Goal: Task Accomplishment & Management: Manage account settings

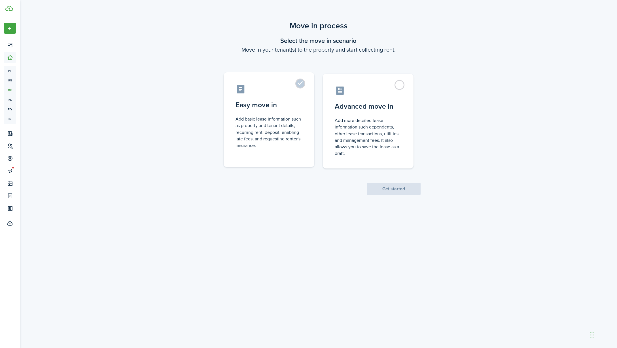
click at [298, 87] on label "Easy move in Add basic lease information such as property and tenant details, r…" at bounding box center [269, 119] width 91 height 95
radio input "true"
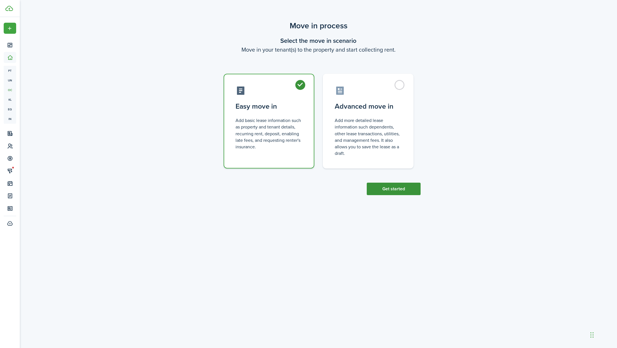
click at [389, 189] on button "Get started" at bounding box center [394, 189] width 54 height 12
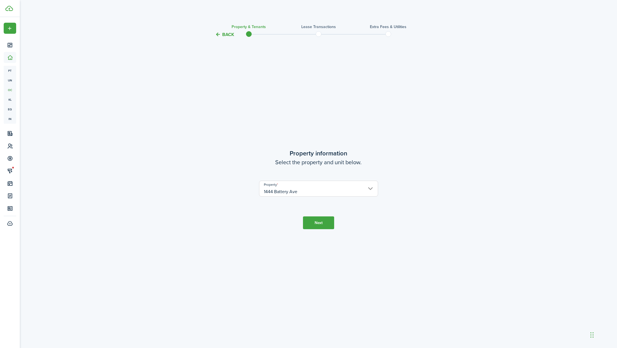
click at [324, 219] on button "Next" at bounding box center [318, 222] width 31 height 13
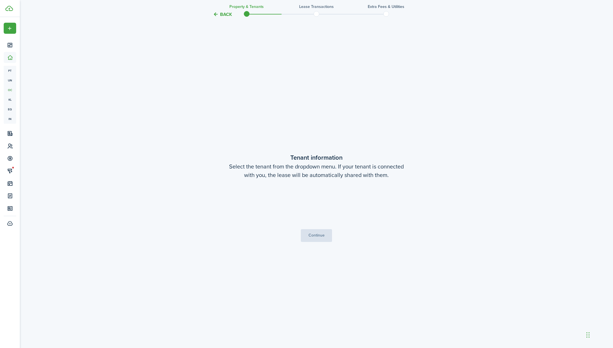
scroll to position [310, 0]
click at [325, 200] on span "Choose a tenant" at bounding box center [316, 204] width 119 height 10
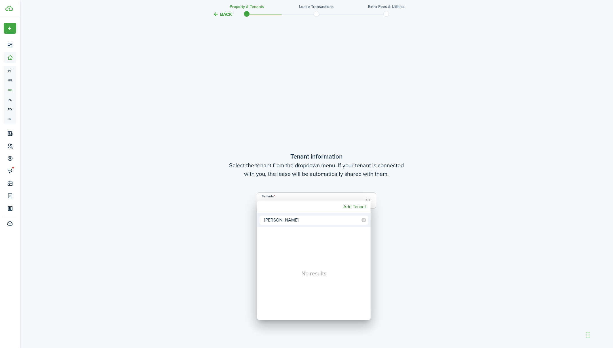
type input "[PERSON_NAME]"
drag, startPoint x: 317, startPoint y: 221, endPoint x: 357, endPoint y: 207, distance: 42.6
click at [357, 207] on mbsc-button "Add Tenant" at bounding box center [354, 207] width 27 height 10
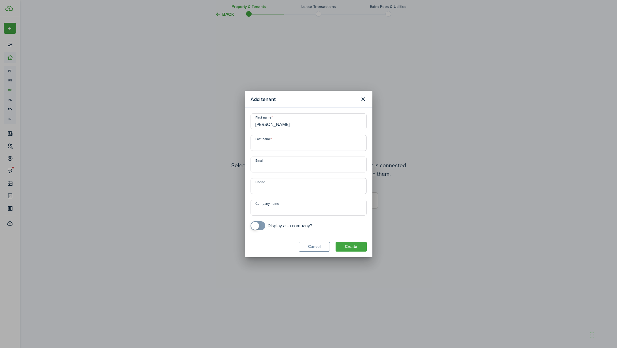
type input "[PERSON_NAME]"
paste input "[PERSON_NAME][EMAIL_ADDRESS][DOMAIN_NAME]"
type input "[PERSON_NAME][EMAIL_ADDRESS][DOMAIN_NAME]"
type input "[PHONE_NUMBER]"
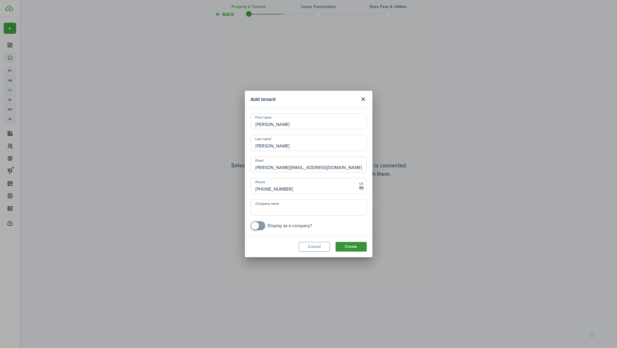
click at [345, 246] on button "Create" at bounding box center [351, 247] width 31 height 10
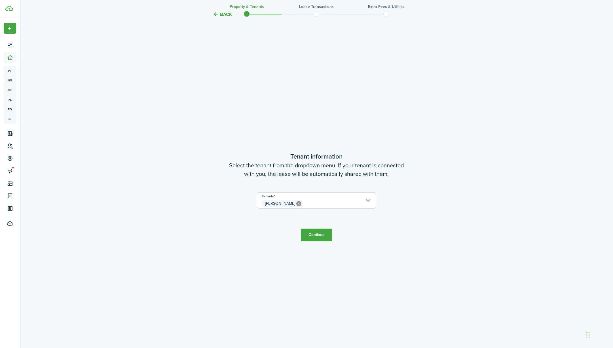
click at [366, 202] on span "[PERSON_NAME]" at bounding box center [316, 204] width 119 height 10
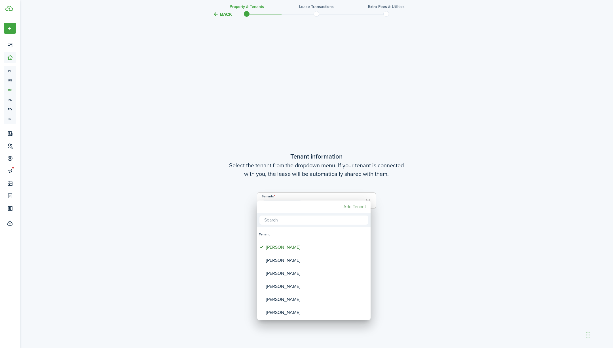
click at [360, 206] on mbsc-button "Add Tenant" at bounding box center [354, 207] width 27 height 10
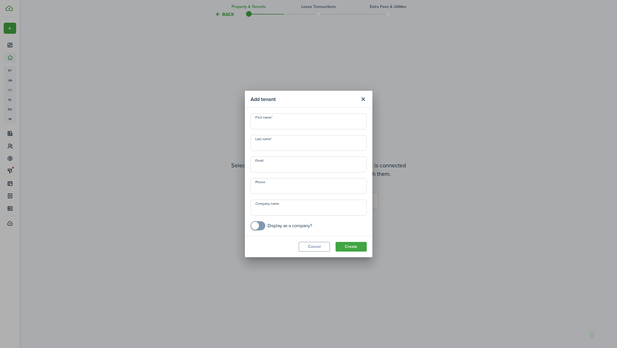
click at [273, 123] on input "First name" at bounding box center [309, 121] width 116 height 16
paste input "[PERSON_NAME]"
click at [272, 123] on input "[PERSON_NAME]" at bounding box center [309, 121] width 116 height 16
type input "[PERSON_NAME]"
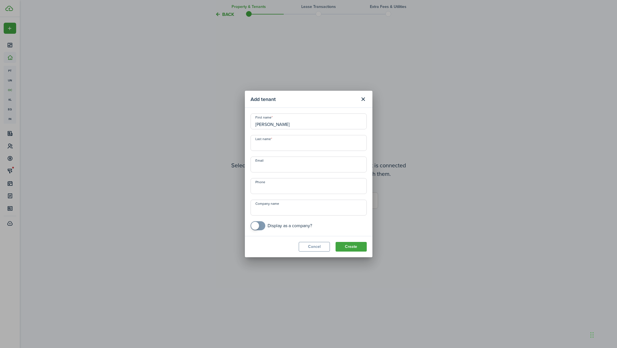
paste input "[PERSON_NAME]"
type input "[PERSON_NAME]"
paste input "[EMAIL_ADDRESS][DOMAIN_NAME]"
type input "[EMAIL_ADDRESS][DOMAIN_NAME]"
click at [260, 189] on input "[PHONE_NUMBER]" at bounding box center [309, 186] width 116 height 16
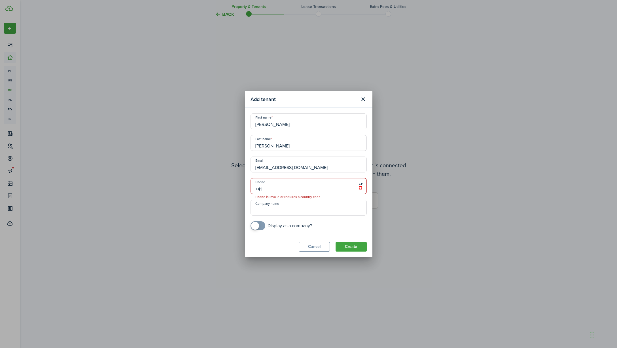
type input "+4"
type input "[PHONE_NUMBER]"
click at [346, 244] on button "Create" at bounding box center [351, 247] width 31 height 10
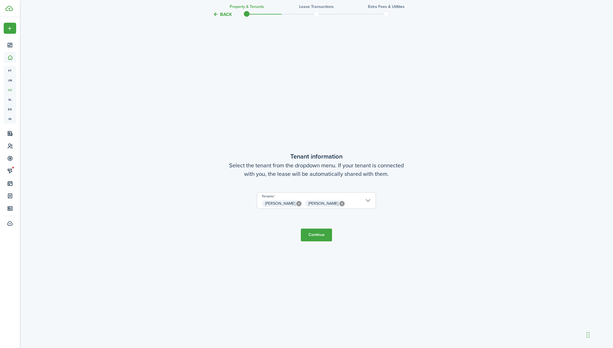
click at [364, 201] on span "[PERSON_NAME] [PERSON_NAME]" at bounding box center [316, 204] width 119 height 10
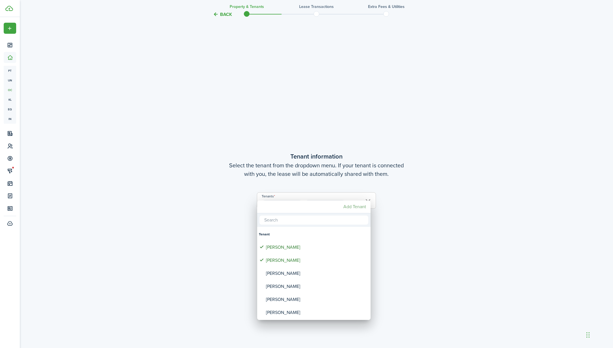
click at [354, 207] on mbsc-button "Add Tenant" at bounding box center [354, 207] width 27 height 10
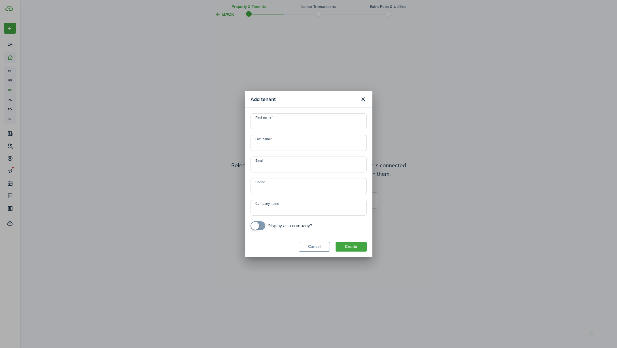
paste input "[PERSON_NAME]"
click at [273, 124] on input "[PERSON_NAME]" at bounding box center [309, 121] width 116 height 16
type input "[PERSON_NAME]"
paste input "[PERSON_NAME]"
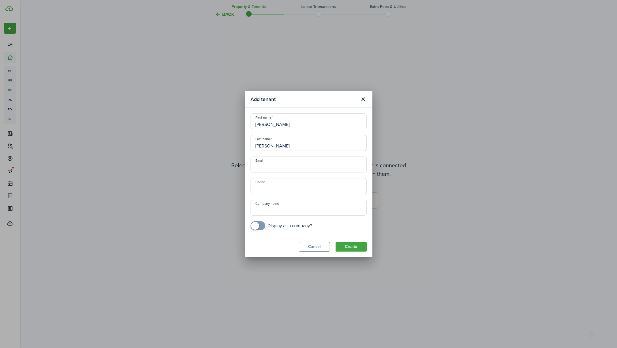
type input "[PERSON_NAME]"
paste input "[EMAIL_ADDRESS][DOMAIN_NAME]"
type input "[EMAIL_ADDRESS][DOMAIN_NAME]"
type input "[PHONE_NUMBER]"
click at [355, 245] on button "Create" at bounding box center [351, 247] width 31 height 10
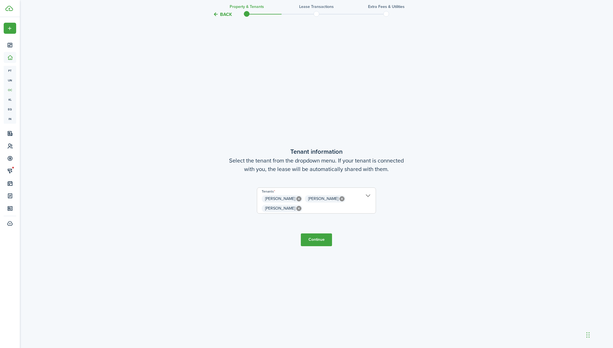
click at [367, 197] on span "[PERSON_NAME] [PERSON_NAME] [PERSON_NAME]" at bounding box center [316, 203] width 119 height 19
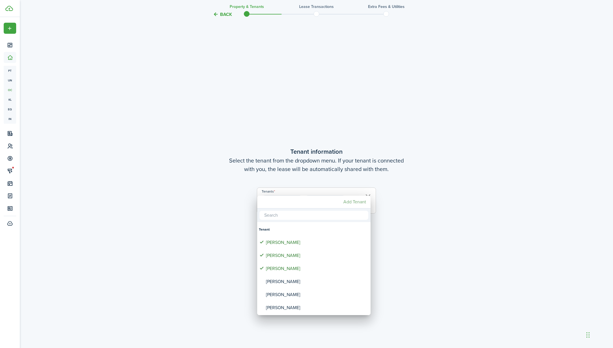
click at [360, 201] on mbsc-button "Add Tenant" at bounding box center [354, 202] width 27 height 10
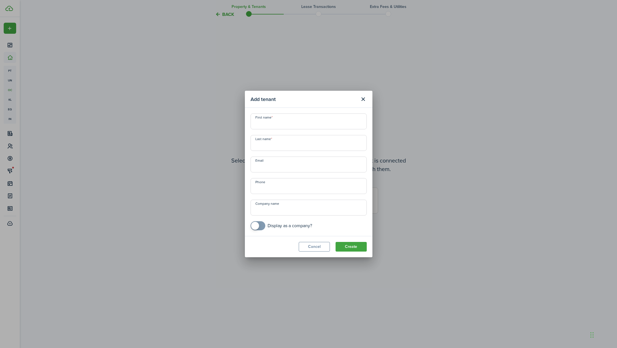
paste input "[PERSON_NAME]"
click at [276, 124] on input "[PERSON_NAME]" at bounding box center [309, 121] width 116 height 16
type input "Bryce"
paste input "[PERSON_NAME]"
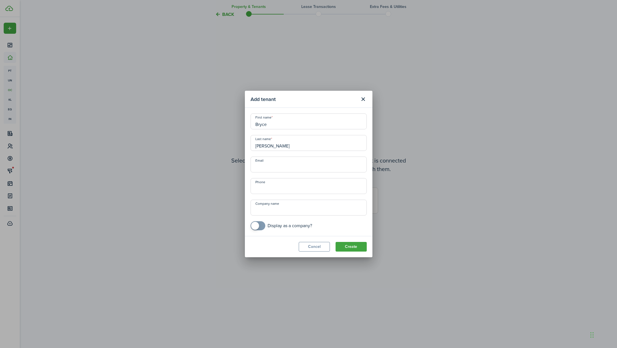
type input "[PERSON_NAME]"
click at [272, 168] on input "Email" at bounding box center [309, 164] width 116 height 16
paste input "[EMAIL_ADDRESS][DOMAIN_NAME]"
type input "[EMAIL_ADDRESS][DOMAIN_NAME]"
type input "[PHONE_NUMBER]"
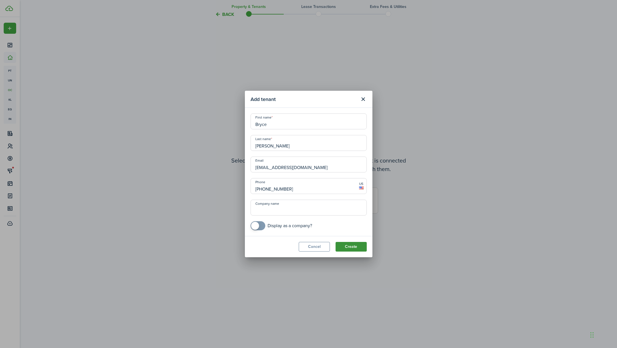
click at [351, 246] on button "Create" at bounding box center [351, 247] width 31 height 10
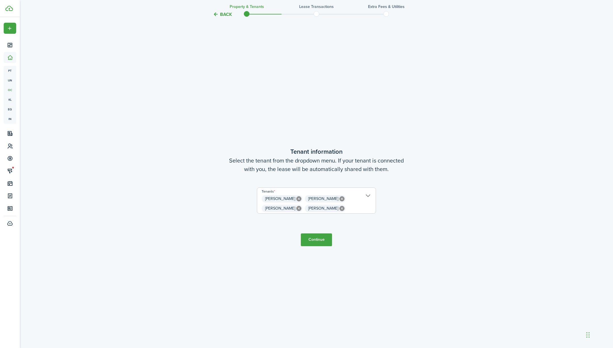
click at [320, 243] on button "Continue" at bounding box center [316, 239] width 31 height 13
checkbox input "true"
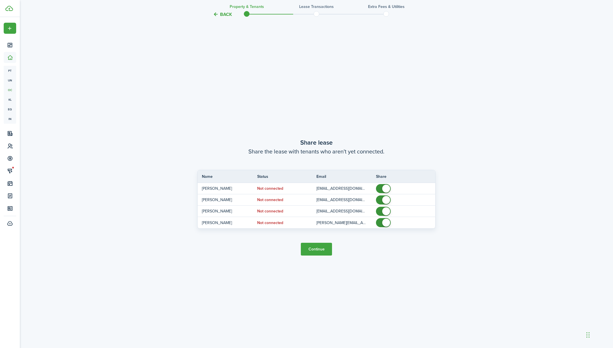
scroll to position [658, 0]
click at [321, 246] on button "Continue" at bounding box center [316, 248] width 31 height 13
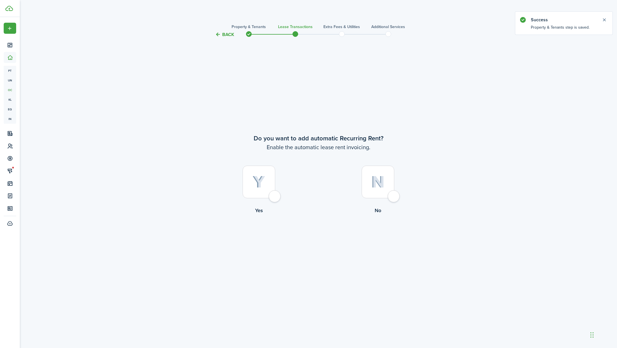
click at [275, 195] on div at bounding box center [259, 182] width 33 height 33
radio input "true"
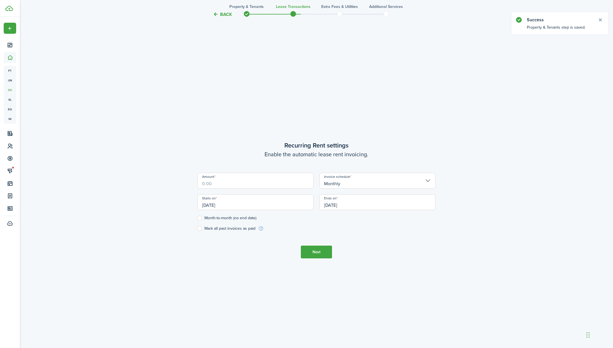
scroll to position [310, 0]
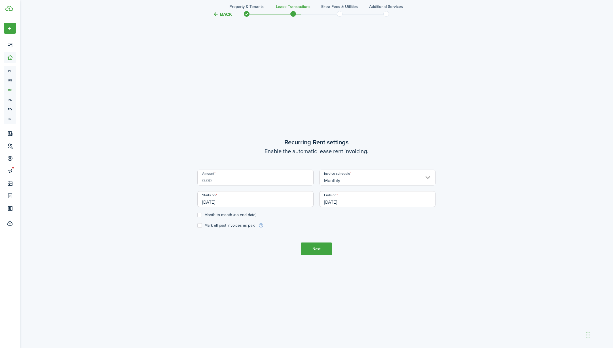
click at [284, 183] on input "Amount" at bounding box center [255, 178] width 116 height 16
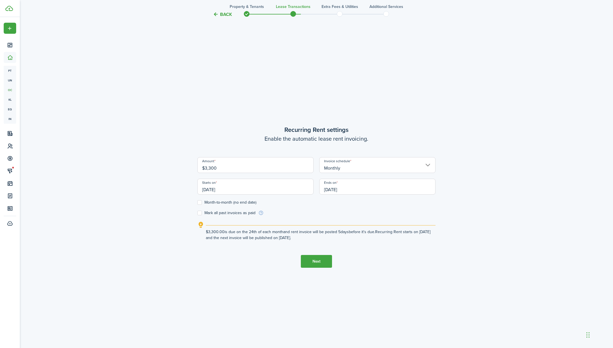
click at [290, 183] on input "[DATE]" at bounding box center [255, 187] width 116 height 16
type input "$3,300.00"
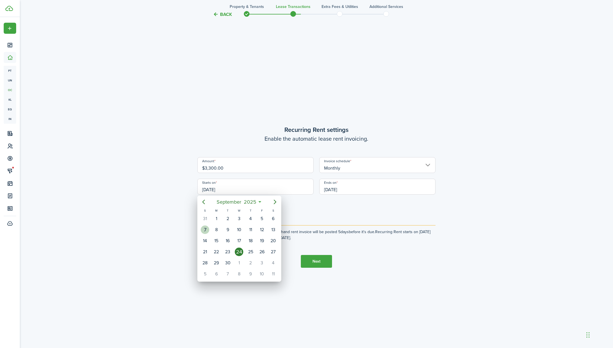
click at [206, 230] on div "7" at bounding box center [205, 229] width 9 height 9
type input "[DATE]"
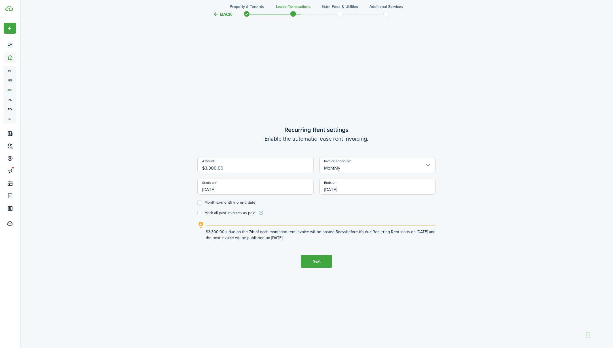
click at [339, 190] on input "[DATE]" at bounding box center [377, 187] width 116 height 16
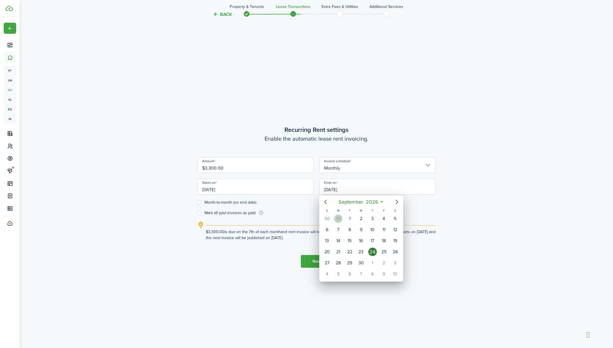
click at [339, 218] on div "31" at bounding box center [338, 218] width 9 height 9
type input "[DATE]"
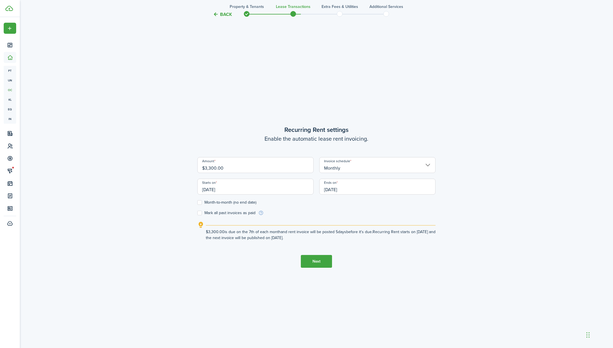
click at [240, 190] on input "[DATE]" at bounding box center [255, 187] width 116 height 16
click at [240, 190] on div at bounding box center [307, 174] width 704 height 439
click at [240, 190] on input "[DATE]" at bounding box center [255, 187] width 116 height 16
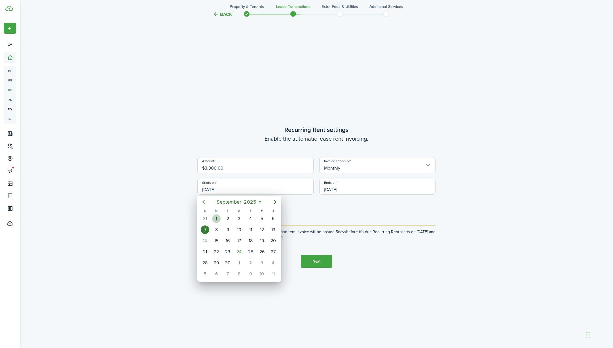
click at [217, 216] on div "1" at bounding box center [216, 218] width 9 height 9
type input "[DATE]"
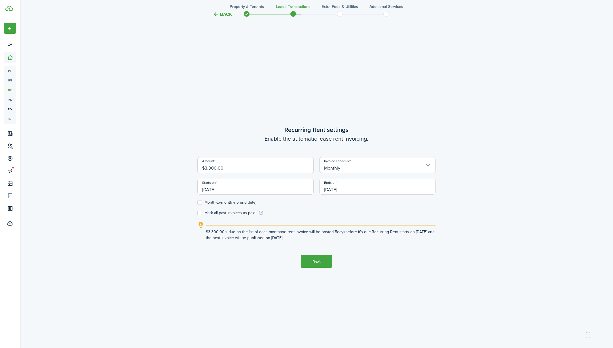
click at [314, 260] on button "Next" at bounding box center [316, 261] width 31 height 13
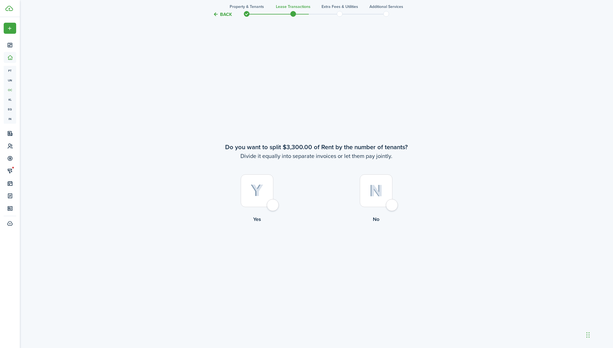
scroll to position [658, 0]
click at [391, 205] on div at bounding box center [376, 189] width 33 height 33
radio input "true"
click at [273, 203] on div at bounding box center [257, 189] width 33 height 33
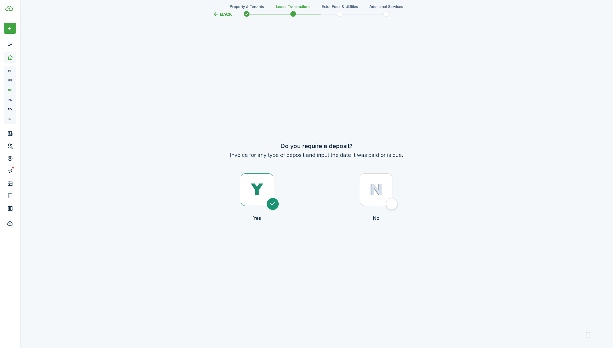
radio input "true"
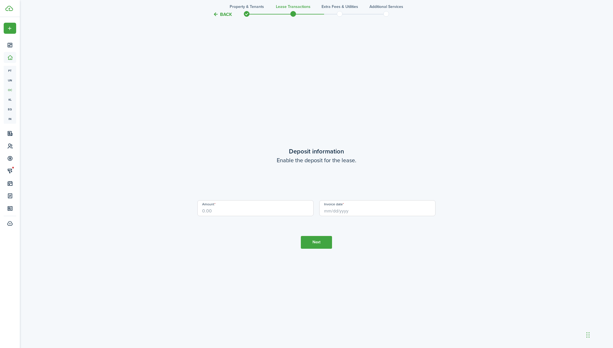
scroll to position [1353, 0]
click at [275, 209] on input "Amount" at bounding box center [255, 207] width 116 height 16
click at [384, 211] on input "Invoice date" at bounding box center [377, 207] width 116 height 16
type input "$3,300.00"
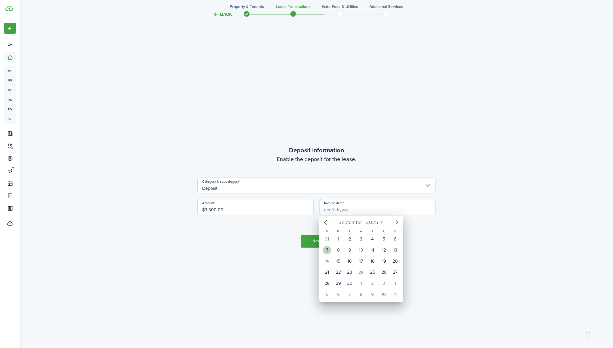
click at [330, 248] on div "7" at bounding box center [327, 250] width 9 height 9
type input "[DATE]"
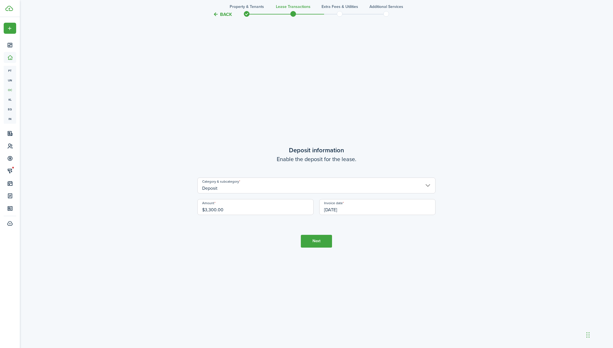
click at [323, 241] on button "Next" at bounding box center [316, 241] width 31 height 13
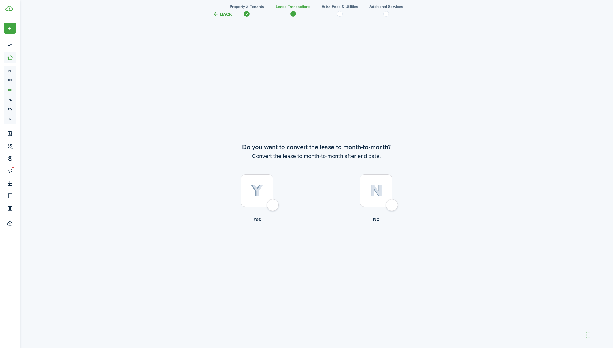
scroll to position [1701, 0]
click at [389, 206] on div at bounding box center [376, 189] width 33 height 33
radio input "true"
click at [323, 243] on button "Continue" at bounding box center [316, 245] width 31 height 13
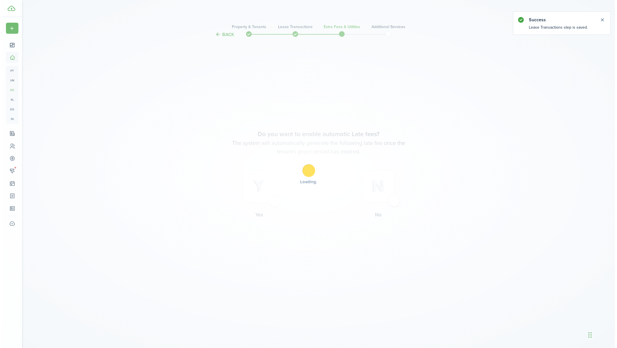
scroll to position [0, 0]
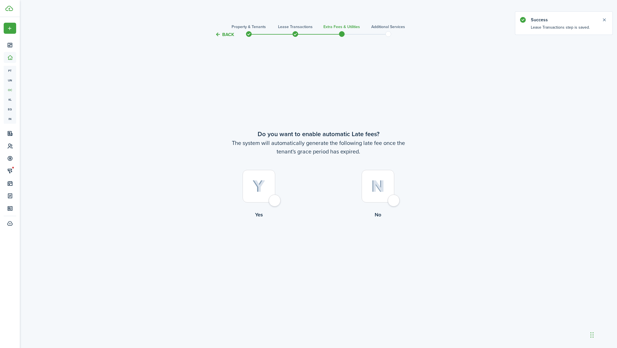
click at [391, 202] on div at bounding box center [378, 186] width 33 height 33
radio input "true"
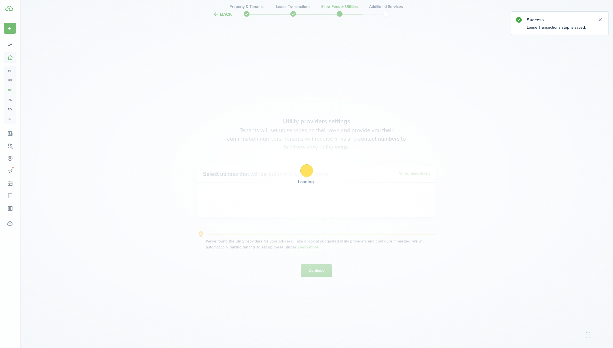
scroll to position [310, 0]
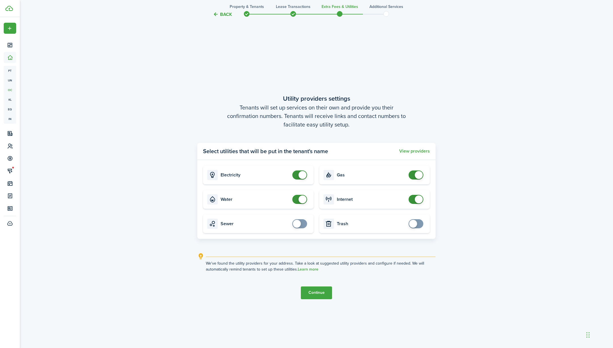
checkbox input "false"
click at [300, 200] on span at bounding box center [303, 199] width 8 height 8
click at [318, 293] on button "Continue" at bounding box center [316, 292] width 31 height 13
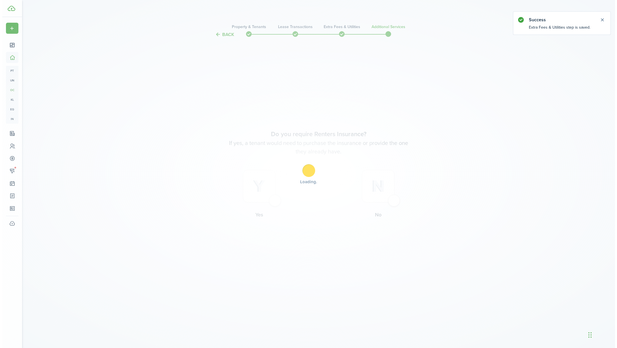
scroll to position [0, 0]
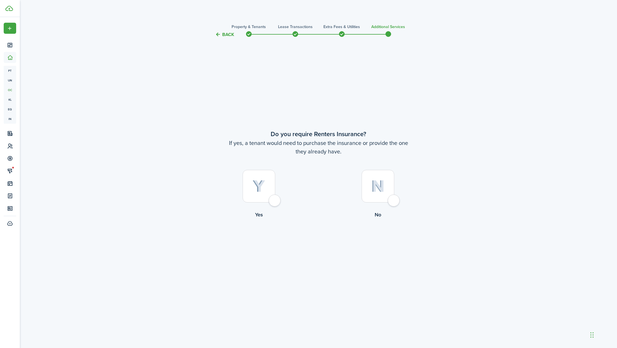
click at [275, 202] on div at bounding box center [259, 186] width 33 height 33
radio input "true"
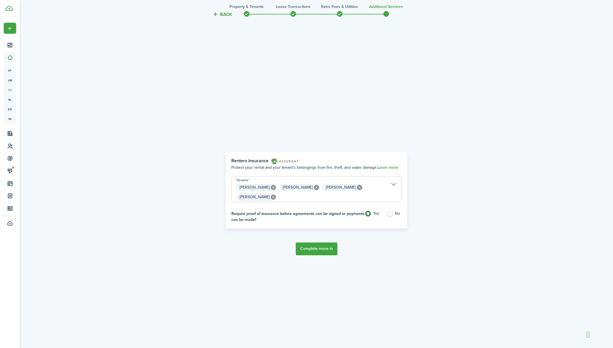
scroll to position [310, 0]
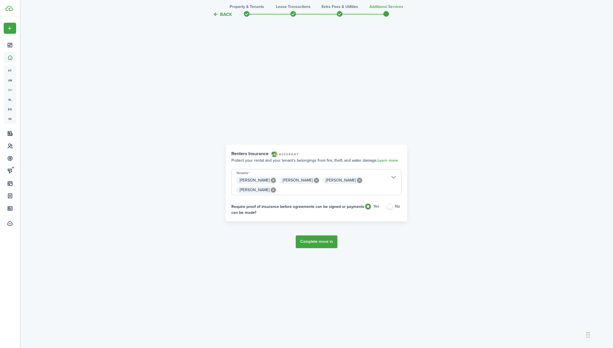
click at [392, 204] on label "No" at bounding box center [393, 208] width 15 height 9
radio input "false"
radio input "true"
click at [324, 236] on button "Complete move in" at bounding box center [317, 241] width 42 height 13
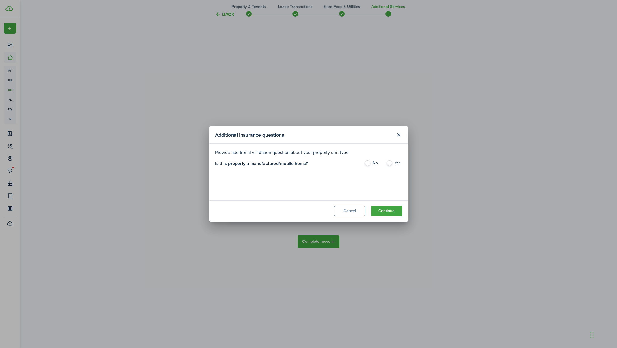
click at [370, 163] on label "No" at bounding box center [372, 164] width 16 height 9
radio input "true"
click at [382, 210] on button "Continue" at bounding box center [386, 211] width 31 height 10
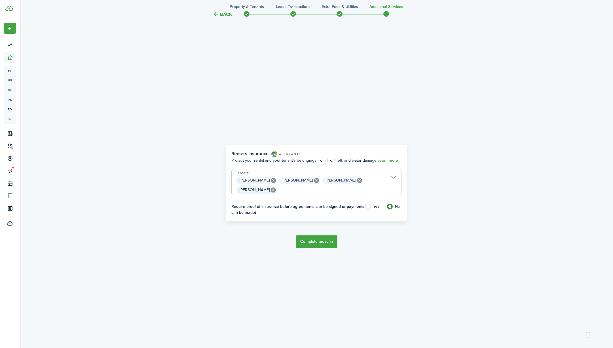
click at [322, 239] on button "Complete move in" at bounding box center [317, 241] width 42 height 13
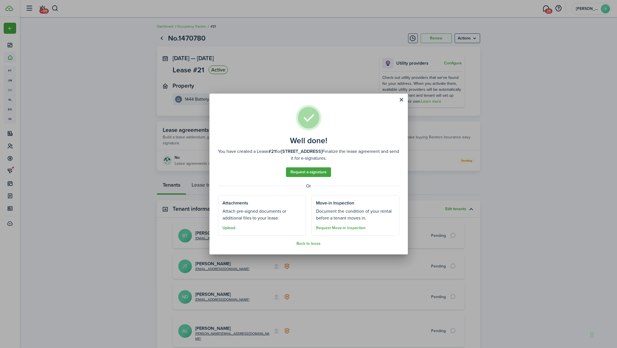
click at [232, 229] on button "Upload" at bounding box center [229, 228] width 13 height 5
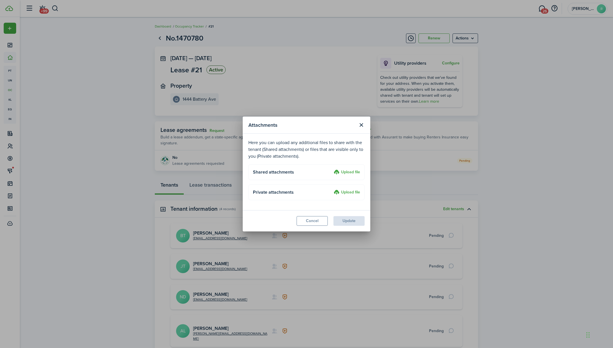
click at [350, 173] on label "Upload file" at bounding box center [347, 172] width 26 height 7
click at [332, 169] on input "Upload file" at bounding box center [332, 169] width 0 height 0
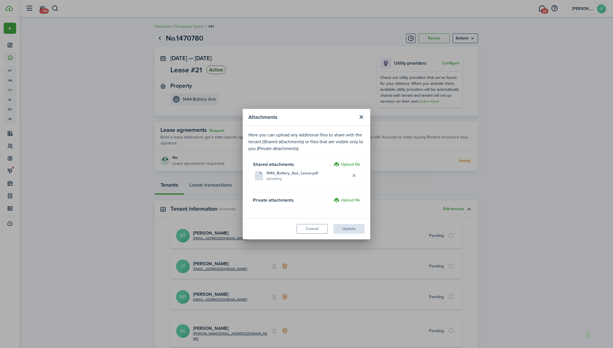
click at [346, 163] on label "Upload file" at bounding box center [347, 164] width 26 height 7
click at [332, 161] on input "Upload file" at bounding box center [332, 161] width 0 height 0
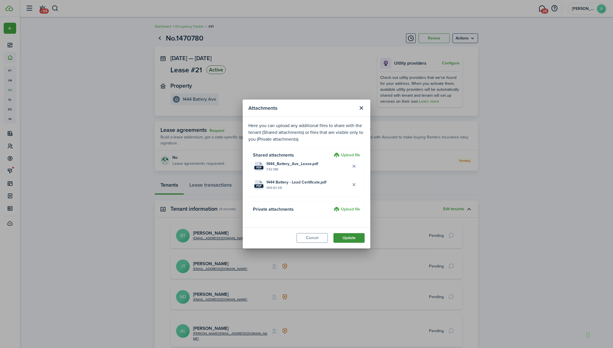
click at [353, 236] on button "Update" at bounding box center [348, 238] width 31 height 10
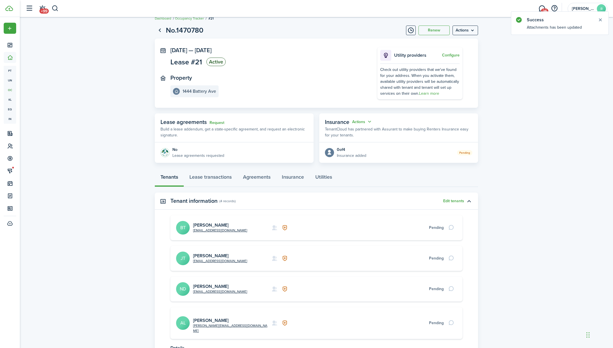
scroll to position [18, 0]
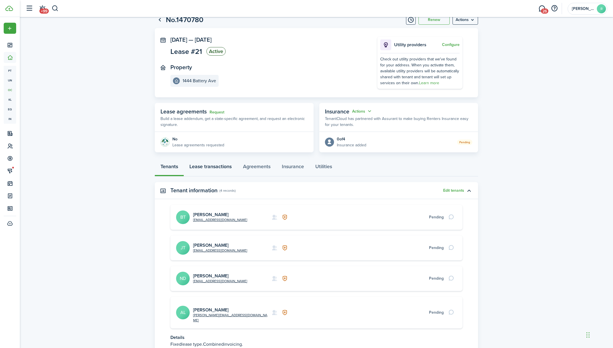
click at [218, 169] on link "Lease transactions" at bounding box center [211, 167] width 54 height 17
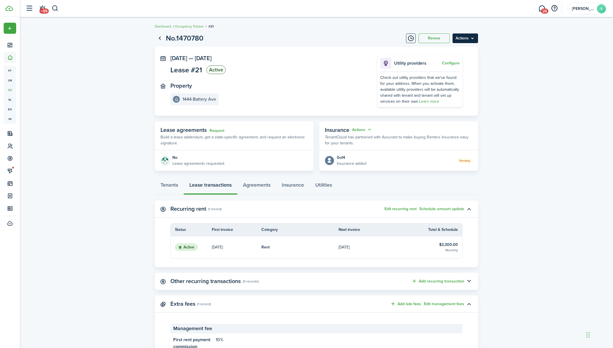
click at [458, 41] on menu-btn "Actions" at bounding box center [465, 38] width 26 height 10
click at [161, 37] on link "Go back" at bounding box center [160, 38] width 10 height 10
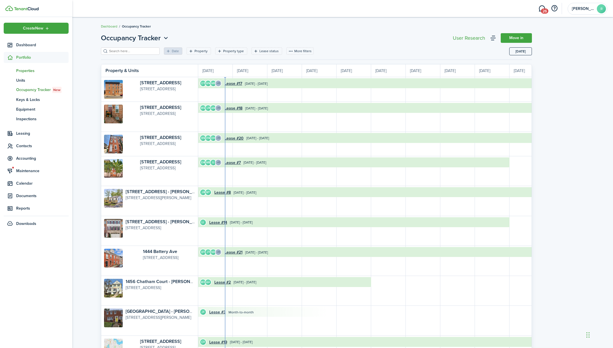
click at [31, 71] on span "Properties" at bounding box center [42, 71] width 52 height 6
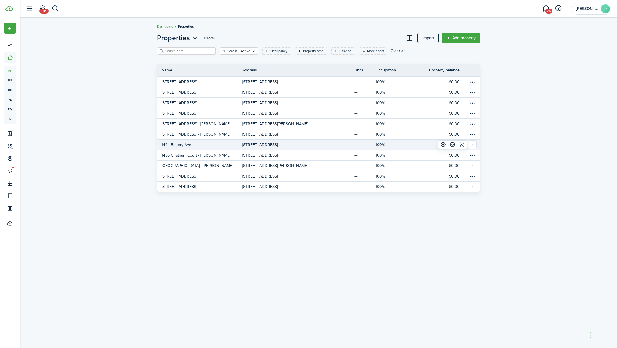
click at [185, 145] on p "1444 Battery Ave" at bounding box center [177, 145] width 30 height 6
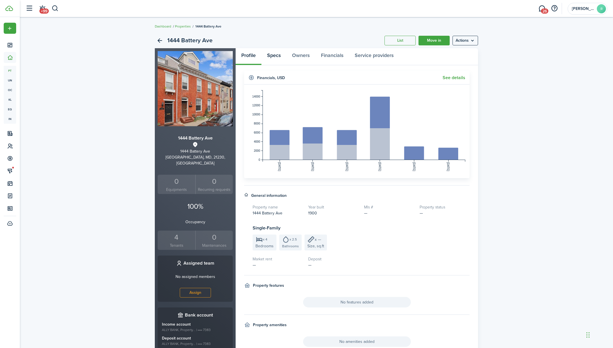
click at [282, 54] on link "Specs" at bounding box center [273, 56] width 25 height 17
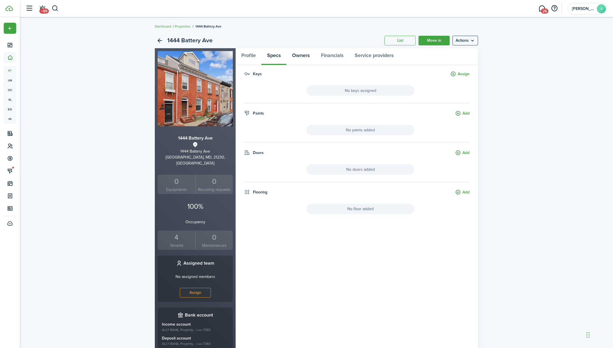
click at [299, 54] on link "Owners" at bounding box center [300, 56] width 29 height 17
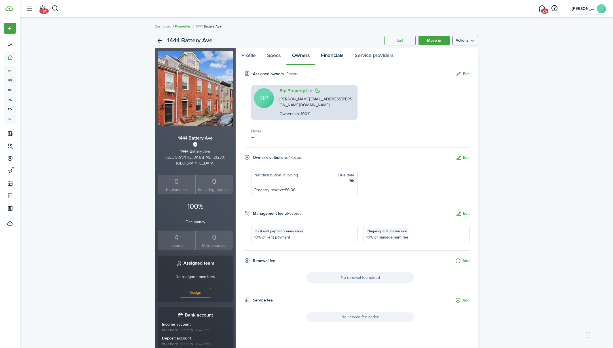
click at [325, 54] on link "Financials" at bounding box center [332, 56] width 34 height 17
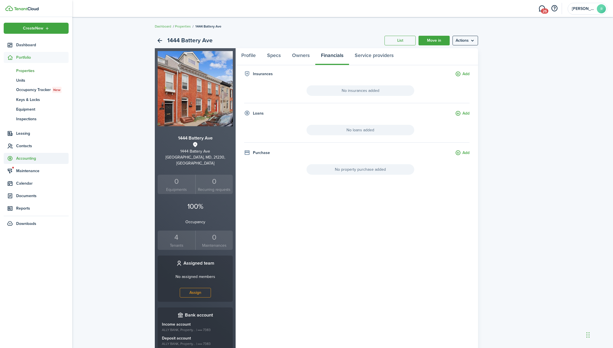
click at [31, 160] on span "Accounting" at bounding box center [42, 158] width 52 height 6
click at [32, 110] on span "Transactions" at bounding box center [42, 108] width 52 height 6
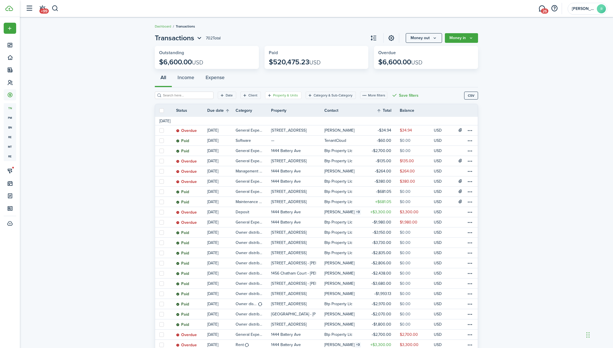
click at [287, 94] on filter-tag-label "Property & Units" at bounding box center [285, 95] width 25 height 5
click at [285, 121] on span "Property" at bounding box center [283, 120] width 72 height 12
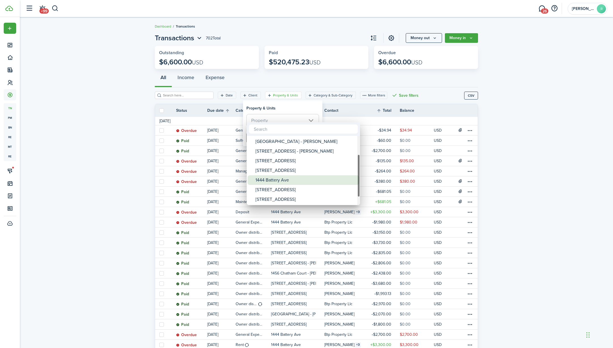
click at [284, 181] on div "1444 Battery Ave" at bounding box center [305, 180] width 100 height 10
type input "1444 Battery Ave"
click at [291, 110] on div at bounding box center [307, 174] width 704 height 439
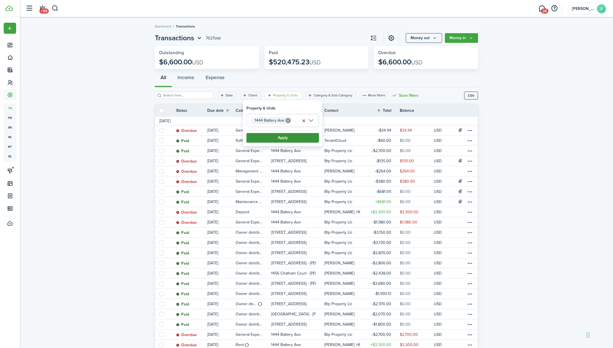
click at [290, 135] on button "Apply" at bounding box center [282, 138] width 73 height 10
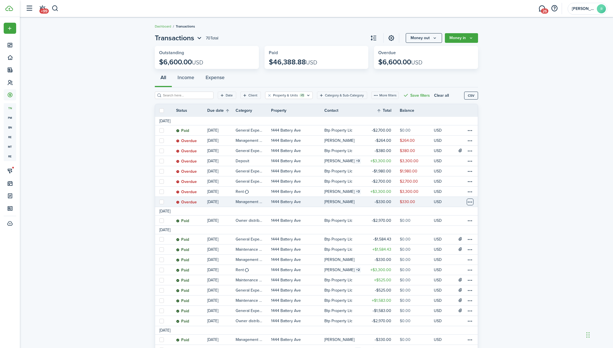
click at [467, 202] on table-menu-btn-icon at bounding box center [470, 201] width 7 height 7
click at [442, 292] on button "Delete" at bounding box center [449, 292] width 50 height 10
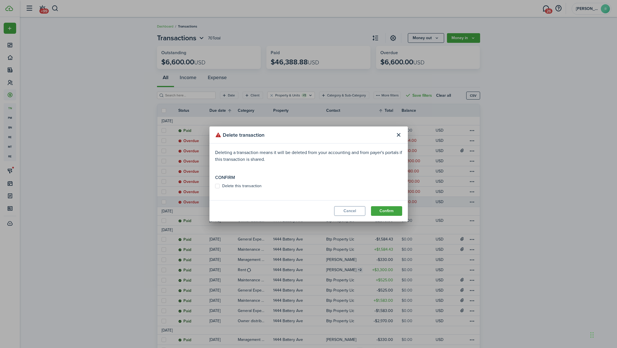
click at [253, 187] on label "Delete this transaction" at bounding box center [238, 186] width 46 height 5
click at [215, 186] on input "Delete this transaction" at bounding box center [215, 186] width 0 height 0
checkbox input "true"
click at [392, 211] on button "Confirm" at bounding box center [386, 211] width 31 height 10
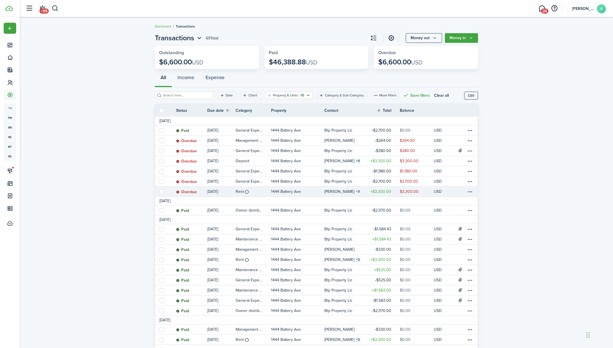
click at [356, 190] on link "[PERSON_NAME] 3" at bounding box center [344, 192] width 41 height 10
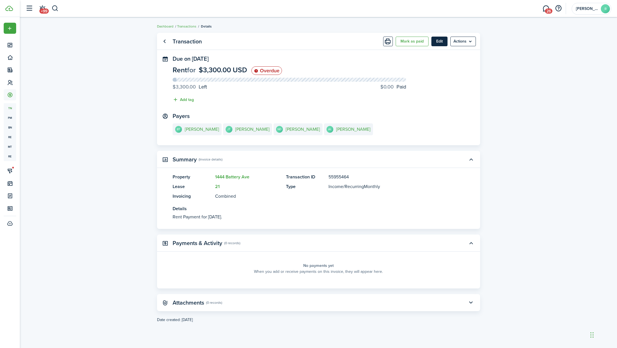
click at [441, 42] on button "Edit" at bounding box center [439, 42] width 16 height 10
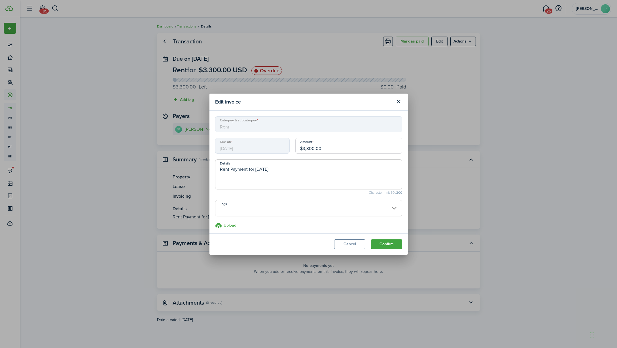
click at [327, 152] on input "$3,300.00" at bounding box center [348, 146] width 107 height 16
type input "$2,640.00"
click at [268, 169] on textarea "Rent Payment for [DATE]." at bounding box center [308, 176] width 187 height 20
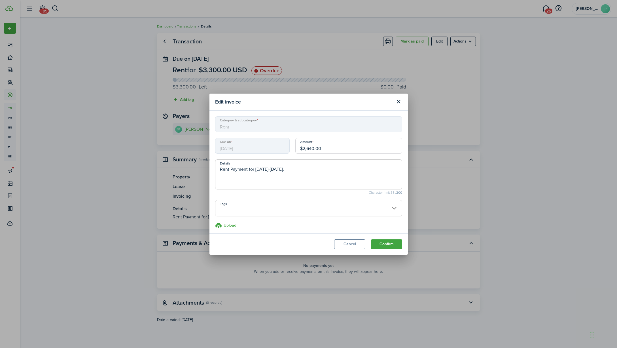
click at [268, 169] on textarea "Rent Payment for [DATE]-[DATE]." at bounding box center [308, 176] width 187 height 20
type textarea "Rent Payment for [DATE]-[DATE]."
click at [383, 242] on button "Confirm" at bounding box center [386, 244] width 31 height 10
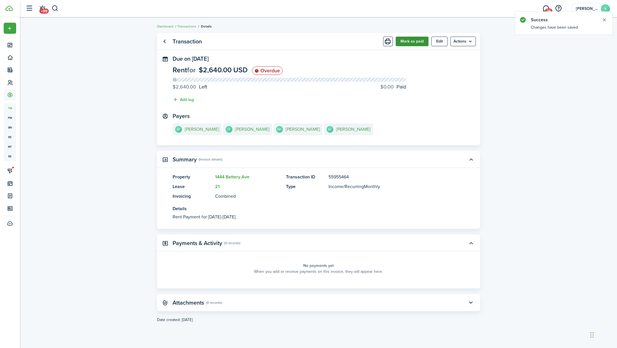
click at [420, 42] on button "Mark as paid" at bounding box center [412, 42] width 33 height 10
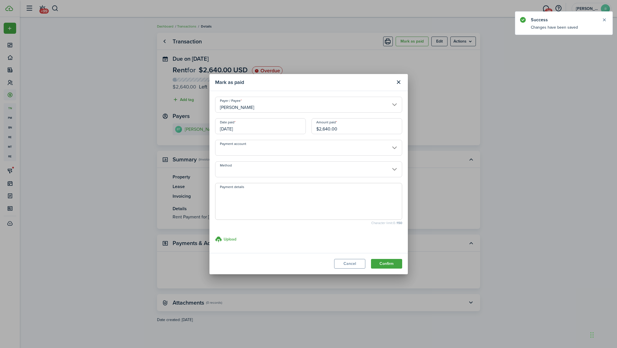
click at [293, 127] on input "[DATE]" at bounding box center [260, 126] width 91 height 16
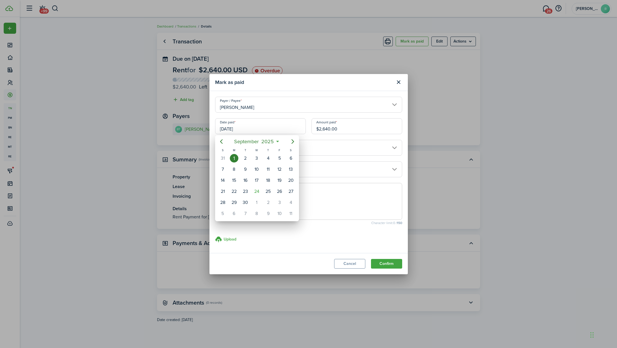
click at [392, 264] on div at bounding box center [309, 174] width 708 height 439
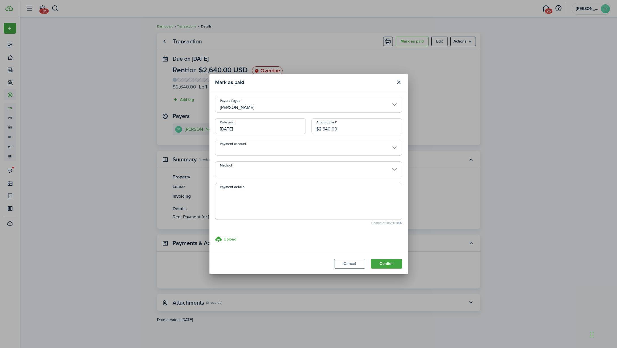
click at [359, 204] on textarea "Payment details" at bounding box center [308, 202] width 187 height 27
drag, startPoint x: 230, startPoint y: 190, endPoint x: 350, endPoint y: 204, distance: 121.6
click at [350, 204] on textarea "Paid Net of Owner's Rent Distribution. to" at bounding box center [308, 202] width 187 height 27
type textarea "Paid to richie via Venmo"
click at [378, 261] on button "Confirm" at bounding box center [386, 264] width 31 height 10
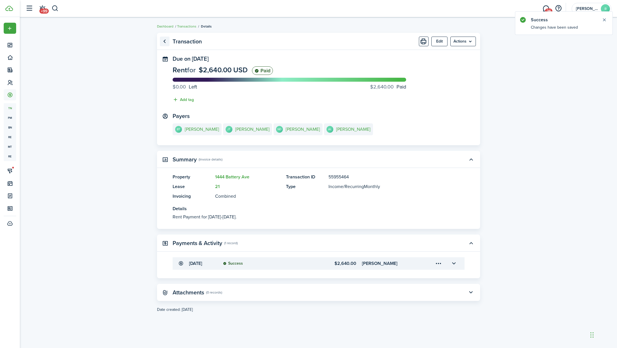
click at [163, 40] on link "Go back" at bounding box center [165, 42] width 10 height 10
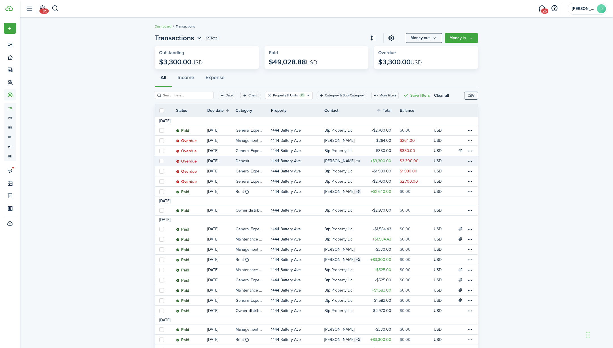
click at [347, 161] on table-info-title "[PERSON_NAME]" at bounding box center [339, 161] width 30 height 6
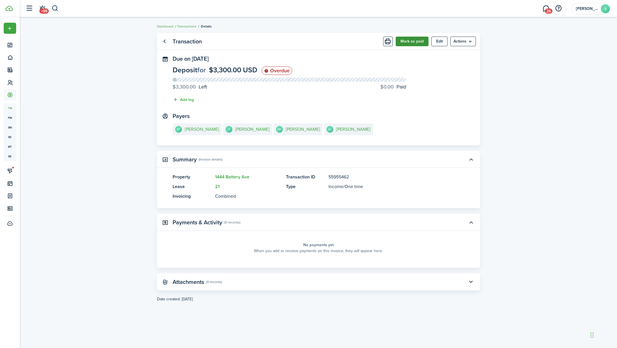
click at [409, 44] on button "Mark as paid" at bounding box center [412, 42] width 33 height 10
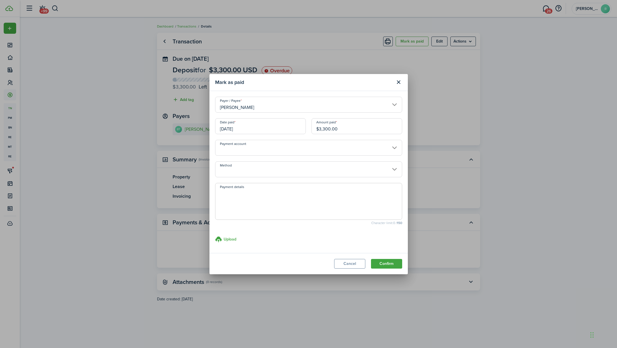
click at [324, 196] on textarea "Payment details" at bounding box center [308, 202] width 187 height 27
click at [395, 110] on input "[PERSON_NAME]" at bounding box center [308, 105] width 187 height 16
type textarea "Paid to [PERSON_NAME] Venmo."
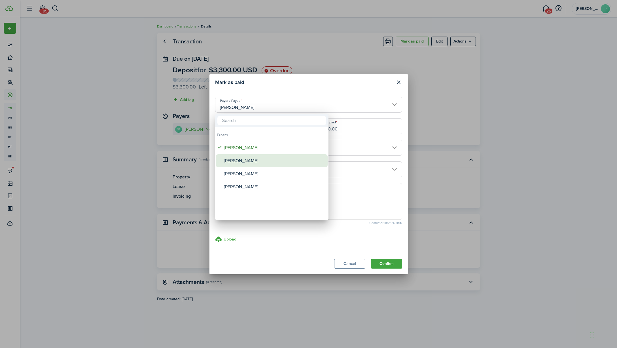
click at [301, 157] on div "[PERSON_NAME]" at bounding box center [274, 160] width 100 height 13
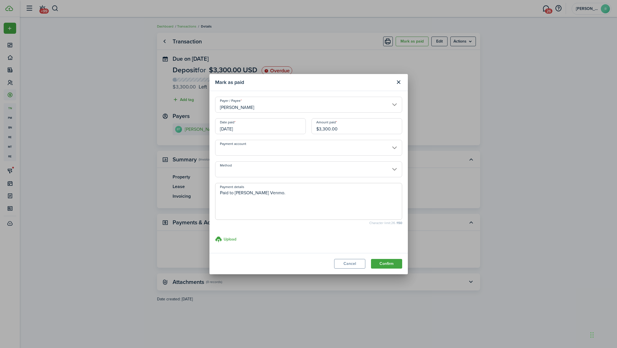
click at [330, 109] on input "[PERSON_NAME]" at bounding box center [308, 105] width 187 height 16
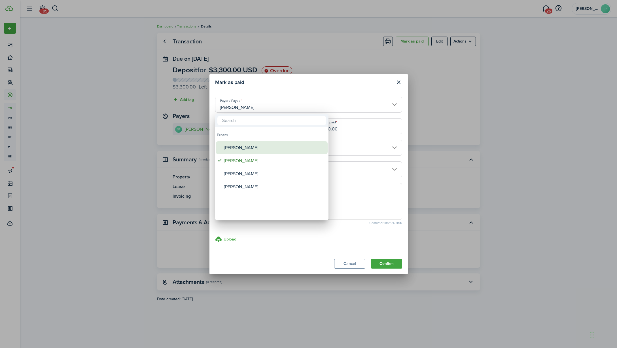
click at [307, 149] on div "[PERSON_NAME]" at bounding box center [274, 147] width 100 height 13
type input "[PERSON_NAME]"
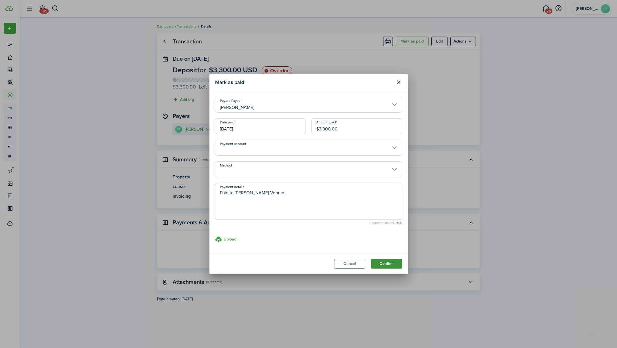
click at [388, 263] on button "Confirm" at bounding box center [386, 264] width 31 height 10
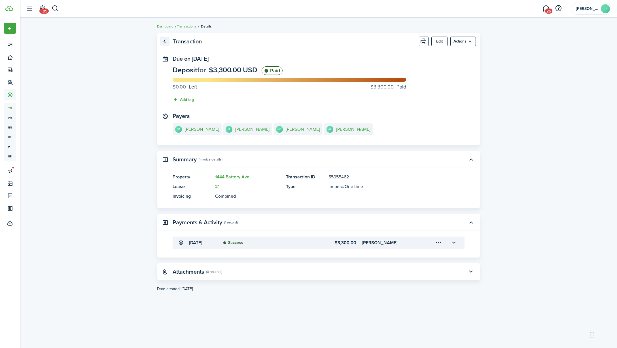
click at [165, 42] on link "Go back" at bounding box center [165, 42] width 10 height 10
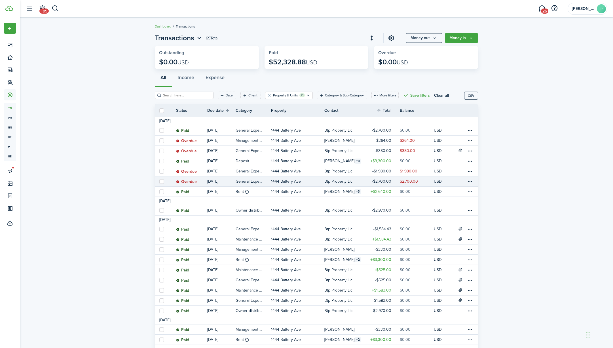
click at [339, 180] on table-profile-info-text "Btp Property Llc" at bounding box center [338, 181] width 28 height 5
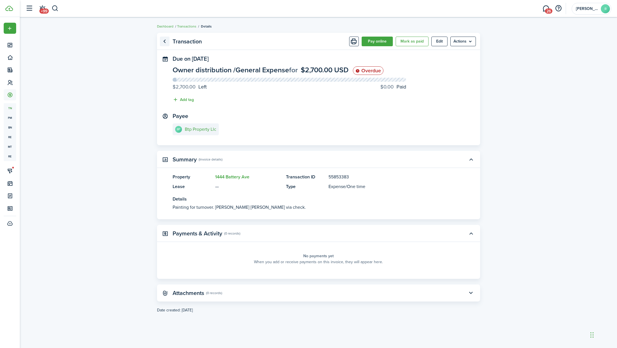
click at [165, 42] on link "Go back" at bounding box center [165, 42] width 10 height 10
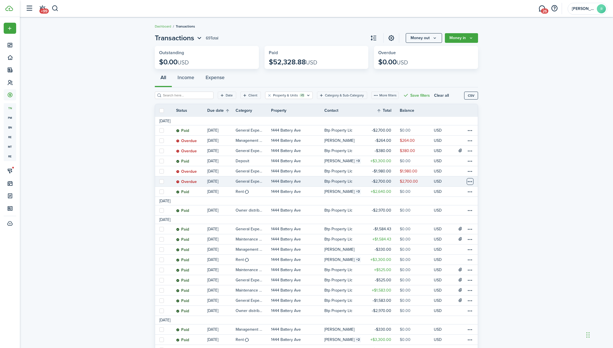
click at [468, 181] on table-menu-btn-icon at bounding box center [470, 181] width 7 height 7
click at [437, 274] on button "Delete" at bounding box center [449, 272] width 50 height 10
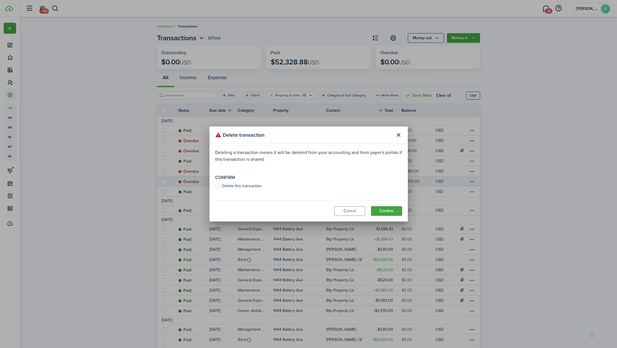
click at [250, 187] on label "Delete this transaction" at bounding box center [238, 186] width 46 height 5
click at [215, 186] on input "Delete this transaction" at bounding box center [215, 186] width 0 height 0
checkbox input "true"
click at [396, 210] on button "Confirm" at bounding box center [386, 211] width 31 height 10
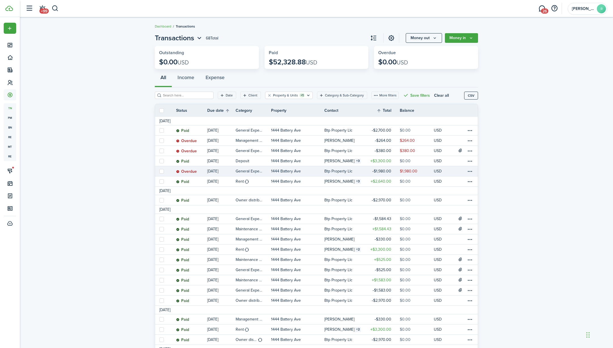
click at [369, 171] on link "$1,980.00" at bounding box center [383, 171] width 34 height 10
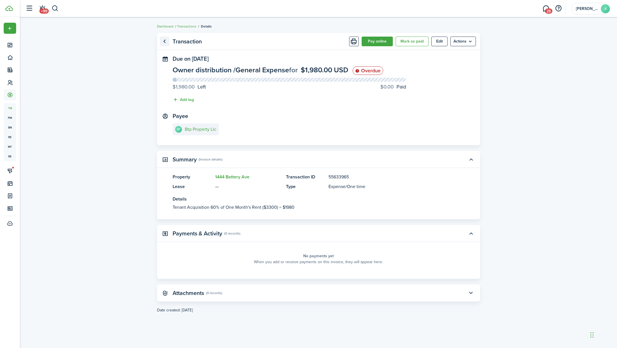
click at [163, 42] on link "Go back" at bounding box center [165, 42] width 10 height 10
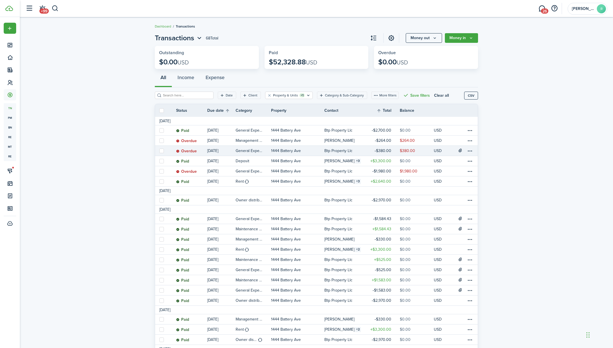
click at [358, 153] on link "Btp Property Llc" at bounding box center [344, 151] width 41 height 10
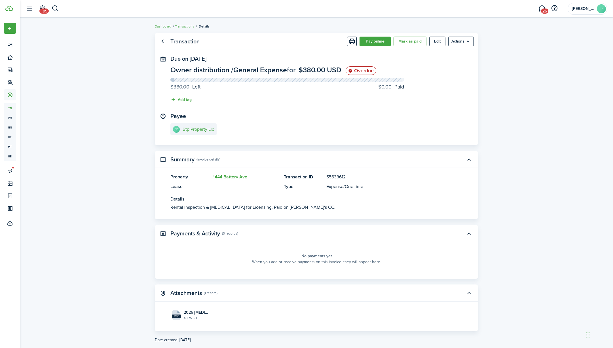
scroll to position [10, 0]
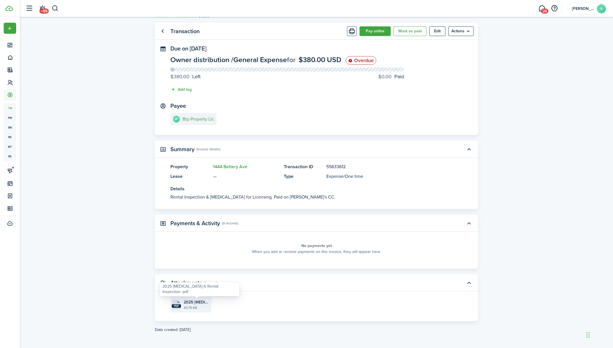
click at [200, 301] on span "2025 [MEDICAL_DATA] & Rental Inspection .pdf" at bounding box center [197, 302] width 26 height 6
click at [163, 34] on link "Go back" at bounding box center [163, 31] width 10 height 10
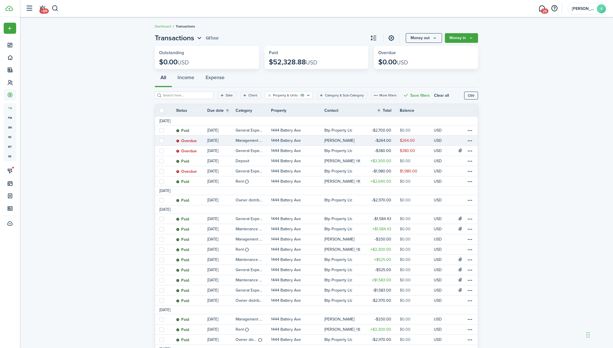
click at [317, 141] on link "1444 Battery Ave" at bounding box center [297, 141] width 53 height 10
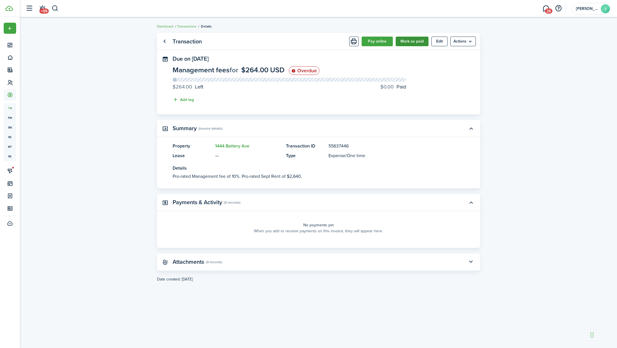
click at [403, 41] on button "Mark as paid" at bounding box center [412, 42] width 33 height 10
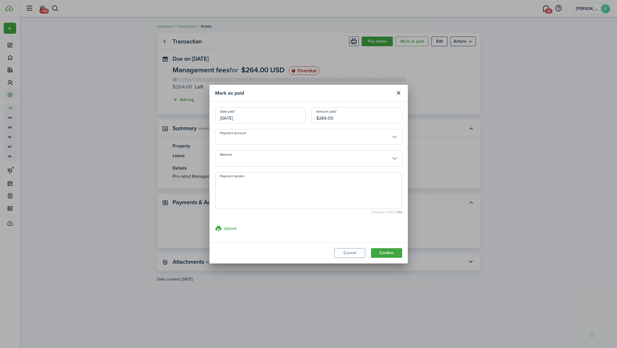
click at [317, 182] on textarea "Payment details" at bounding box center [308, 192] width 187 height 27
type textarea "p"
click at [315, 186] on textarea "p" at bounding box center [308, 192] width 187 height 27
click at [356, 256] on button "Cancel" at bounding box center [349, 253] width 31 height 10
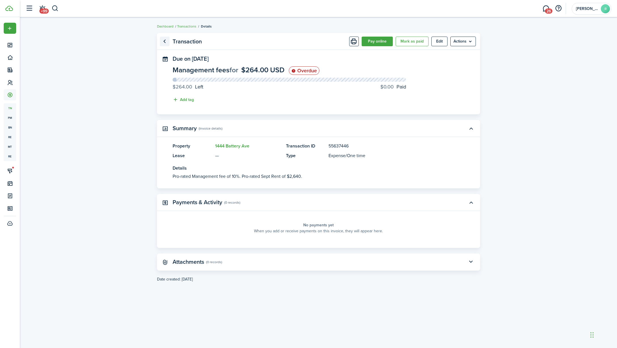
click at [163, 42] on link "Go back" at bounding box center [165, 42] width 10 height 10
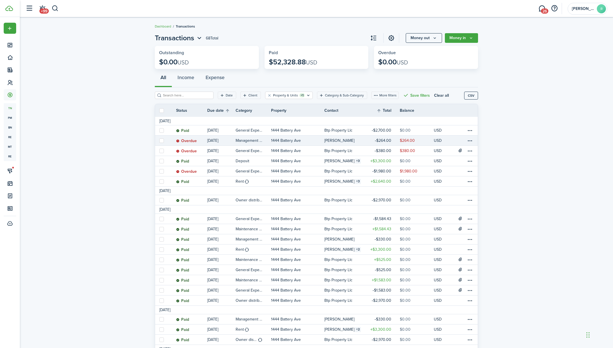
click at [329, 141] on table-profile-info-text "[PERSON_NAME]" at bounding box center [339, 140] width 30 height 5
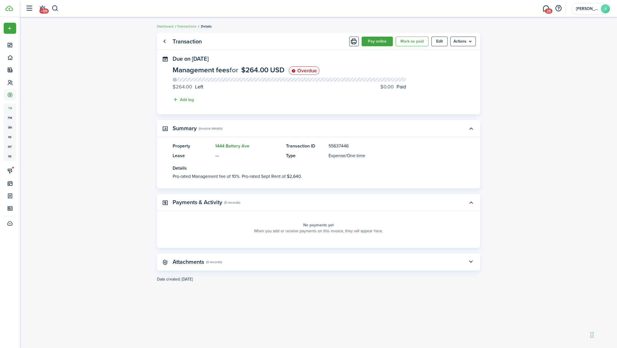
click at [238, 146] on link "1444 Battery Ave" at bounding box center [232, 146] width 34 height 7
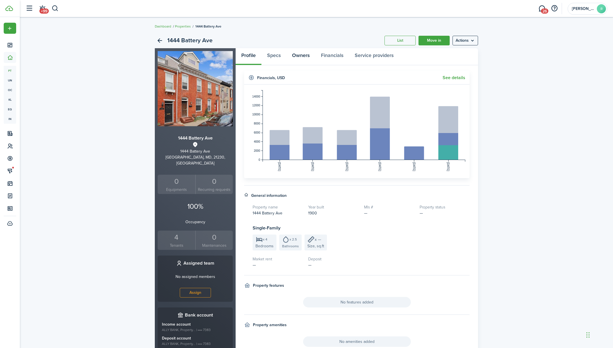
click at [299, 56] on link "Owners" at bounding box center [300, 56] width 29 height 17
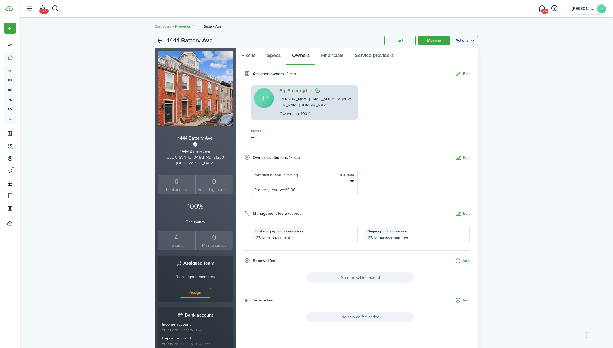
click at [301, 93] on link "Btp Property Llc" at bounding box center [296, 90] width 32 height 5
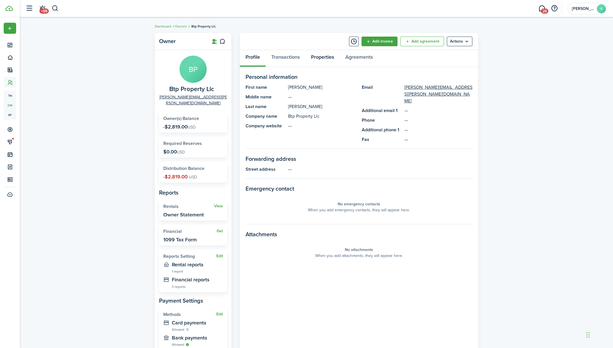
click at [326, 57] on link "Properties" at bounding box center [322, 58] width 34 height 17
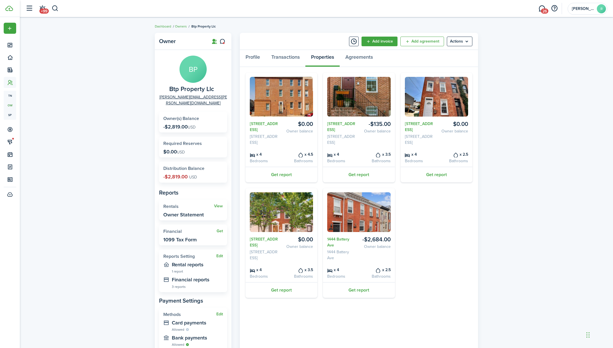
click at [357, 103] on img at bounding box center [358, 97] width 63 height 40
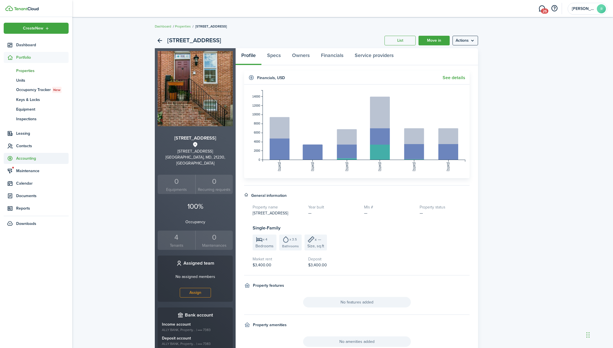
click at [37, 156] on span "Accounting" at bounding box center [42, 158] width 52 height 6
click at [45, 106] on span "Transactions" at bounding box center [42, 108] width 52 height 6
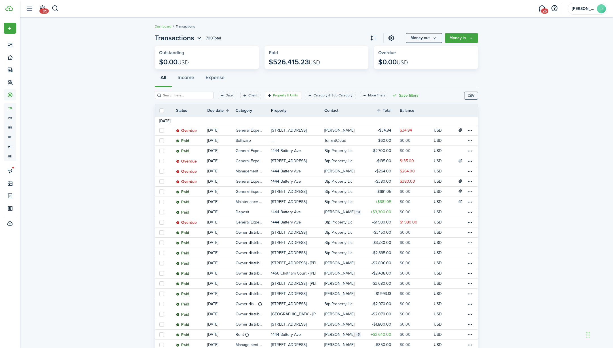
click at [287, 93] on filter-tag-label "Property & Units" at bounding box center [285, 95] width 25 height 5
click at [293, 118] on span "Property" at bounding box center [283, 120] width 72 height 12
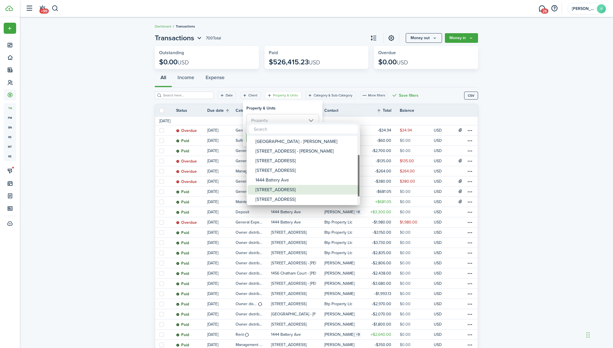
click at [279, 187] on div "[STREET_ADDRESS]" at bounding box center [305, 190] width 100 height 10
type input "[STREET_ADDRESS]"
click at [286, 106] on div at bounding box center [307, 174] width 704 height 439
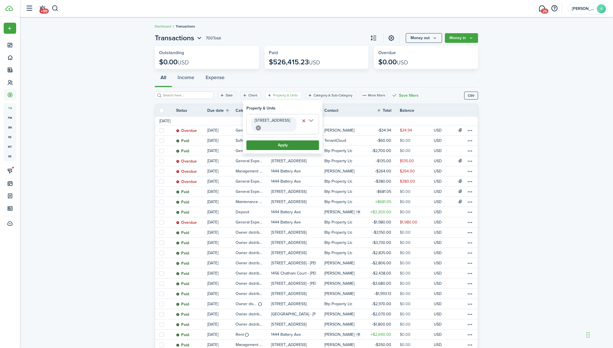
click at [284, 140] on button "Apply" at bounding box center [282, 145] width 73 height 10
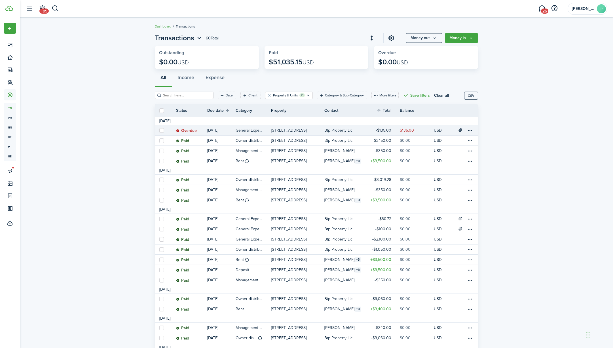
click at [288, 128] on p "[STREET_ADDRESS]" at bounding box center [288, 130] width 35 height 6
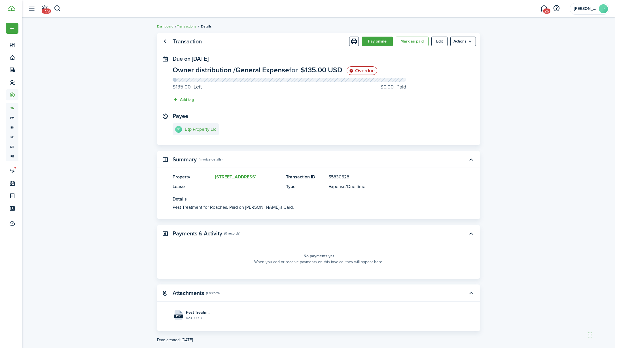
scroll to position [10, 0]
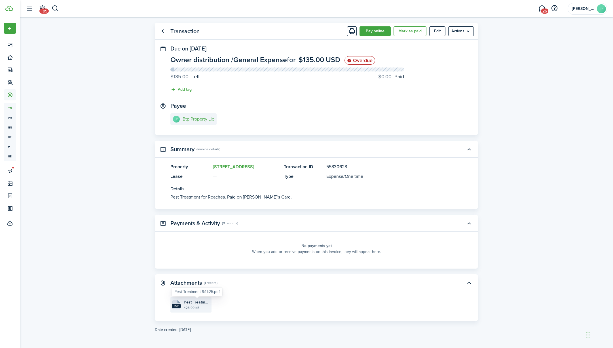
click at [202, 300] on span "Pest Treatment 9:11:25.pdf" at bounding box center [197, 302] width 26 height 6
click at [401, 32] on button "Mark as paid" at bounding box center [410, 31] width 33 height 10
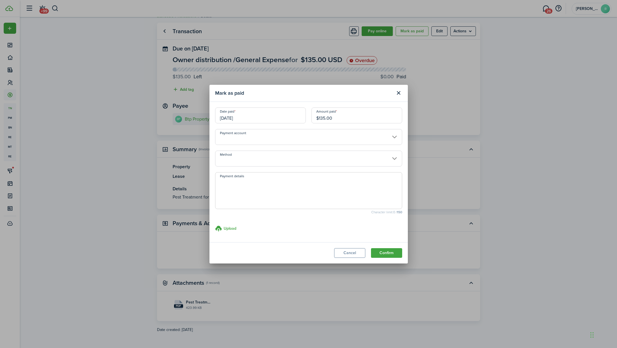
click at [281, 180] on textarea "Payment details" at bounding box center [308, 192] width 187 height 27
type textarea "paid"
click at [240, 179] on textarea "paid" at bounding box center [308, 192] width 187 height 27
click at [297, 182] on textarea "Paid Net of Owner's Rent Distribution. Paid Net of Owner's Rent Distribution. on" at bounding box center [308, 192] width 187 height 27
drag, startPoint x: 340, startPoint y: 181, endPoint x: 345, endPoint y: 187, distance: 8.1
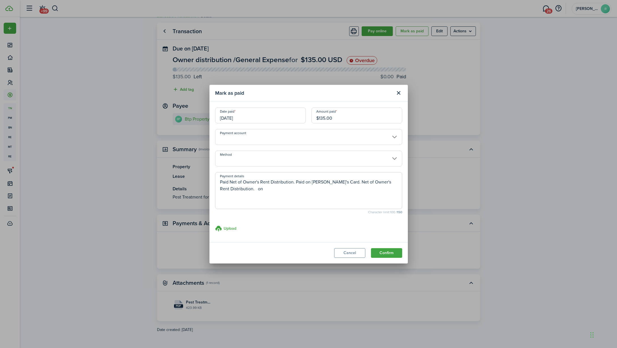
click at [345, 187] on textarea "Paid Net of Owner's Rent Distribution. Paid on [PERSON_NAME]'s Card. Net of Own…" at bounding box center [308, 192] width 187 height 27
type textarea "Paid Net of Owner's Rent Distribution. Paid on [PERSON_NAME]'s Card."
click at [379, 254] on button "Confirm" at bounding box center [386, 253] width 31 height 10
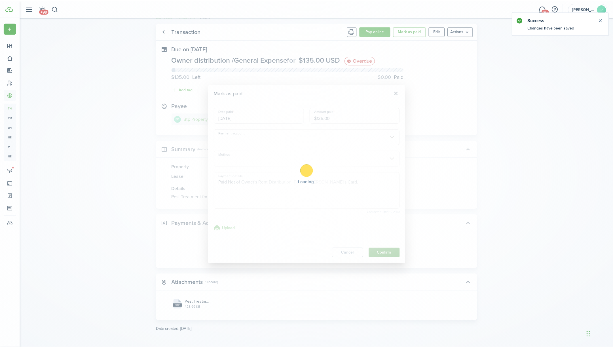
scroll to position [0, 0]
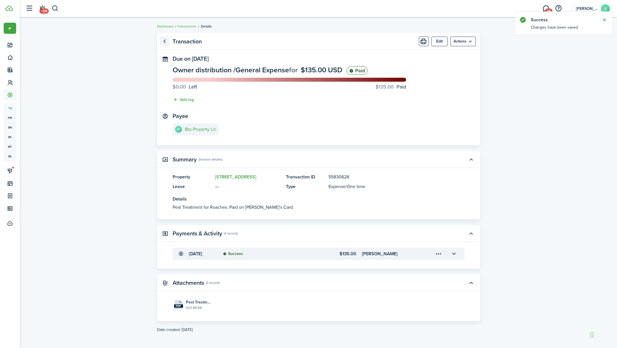
click at [165, 41] on link "Go back" at bounding box center [165, 42] width 10 height 10
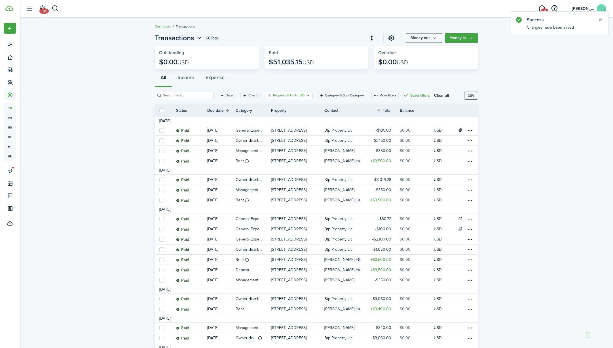
click at [278, 96] on filter-tag-label "Property & Units" at bounding box center [285, 95] width 25 height 5
click at [266, 125] on icon at bounding box center [263, 127] width 5 height 5
click at [286, 121] on span "Property" at bounding box center [288, 120] width 72 height 12
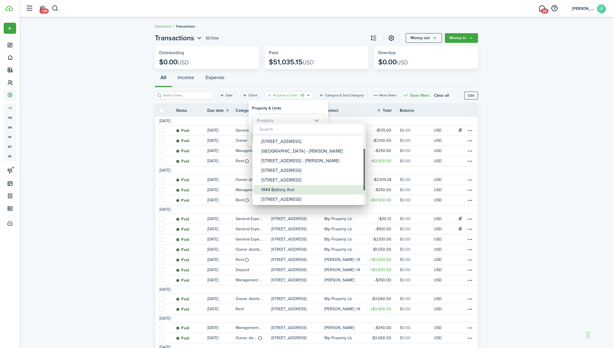
click at [296, 187] on div "1444 Battery Ave" at bounding box center [311, 190] width 100 height 10
type input "1444 Battery Ave"
click at [297, 110] on div at bounding box center [307, 174] width 704 height 439
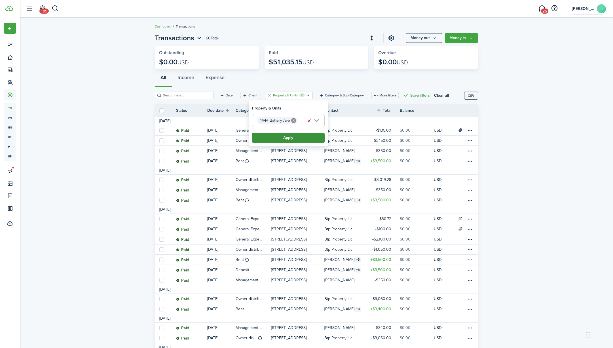
click at [295, 139] on button "Apply" at bounding box center [288, 138] width 73 height 10
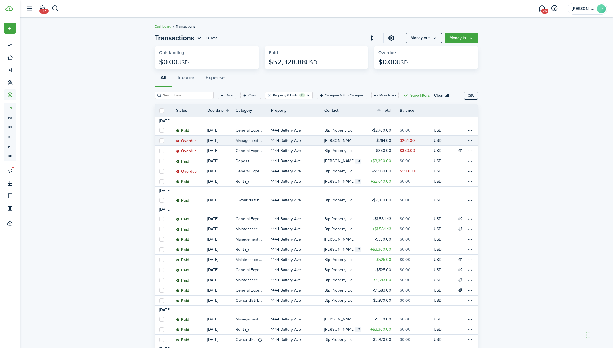
click at [297, 140] on p "1444 Battery Ave" at bounding box center [286, 140] width 30 height 6
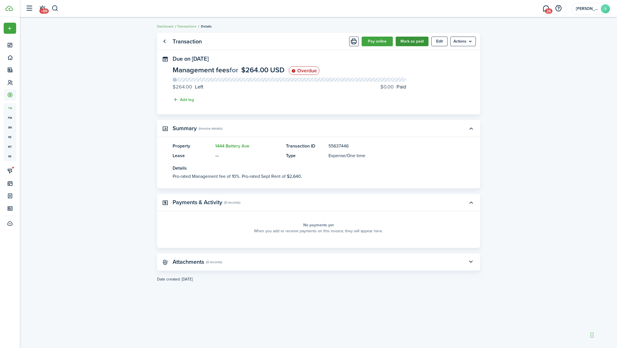
click at [408, 43] on button "Mark as paid" at bounding box center [412, 42] width 33 height 10
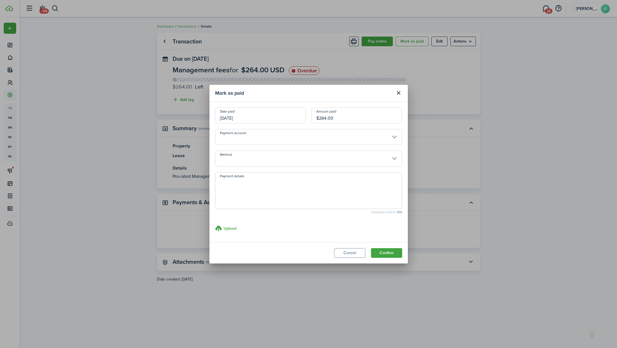
click at [304, 193] on textarea "Payment details" at bounding box center [308, 192] width 187 height 27
type textarea "paid"
click at [294, 196] on textarea "paid" at bounding box center [308, 192] width 187 height 27
type textarea "Paid Net of Owner's Rent Distribution."
click at [380, 250] on button "Confirm" at bounding box center [386, 253] width 31 height 10
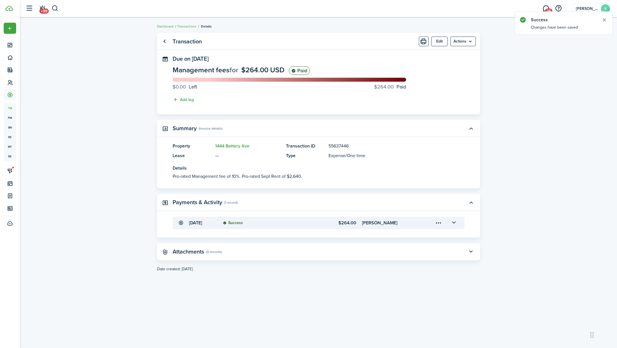
click at [174, 42] on panel-main-title "Transaction" at bounding box center [187, 41] width 29 height 7
click at [166, 42] on link "Go back" at bounding box center [165, 42] width 10 height 10
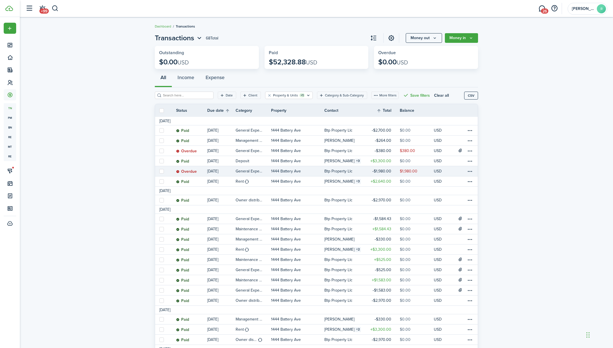
click at [387, 172] on table-amount-title "$1,980.00" at bounding box center [381, 171] width 19 height 6
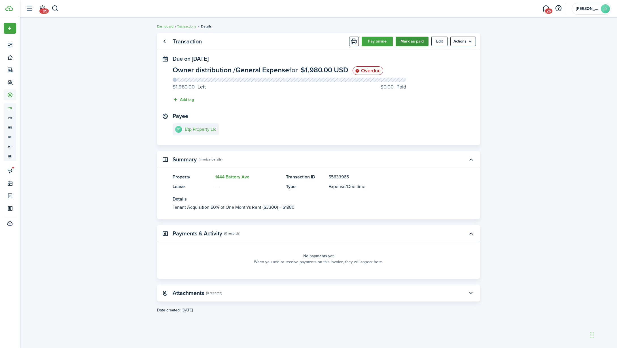
click at [407, 41] on button "Mark as paid" at bounding box center [412, 42] width 33 height 10
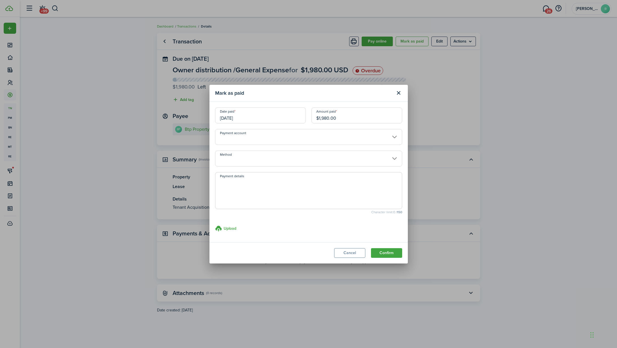
click at [326, 181] on textarea "Payment details" at bounding box center [308, 192] width 187 height 27
type textarea "paid"
click at [318, 183] on textarea "paid" at bounding box center [308, 192] width 187 height 27
type textarea "Paid Net of Owner's Rent Distribution. No Sept Rent Distribution because amount…"
click at [388, 250] on button "Confirm" at bounding box center [386, 253] width 31 height 10
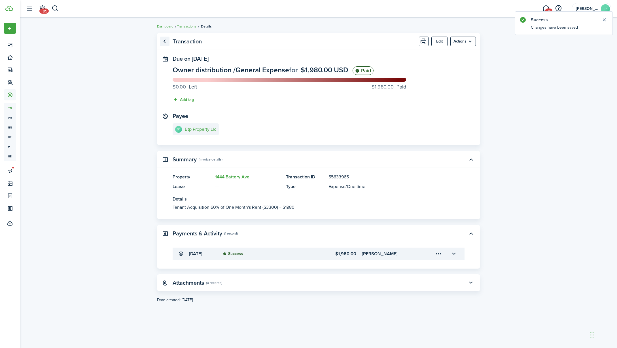
click at [168, 42] on link "Go back" at bounding box center [165, 42] width 10 height 10
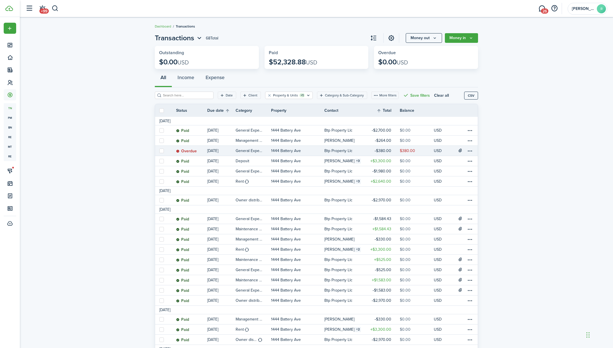
click at [355, 152] on table-profile-info "Btp Property Llc" at bounding box center [339, 151] width 31 height 5
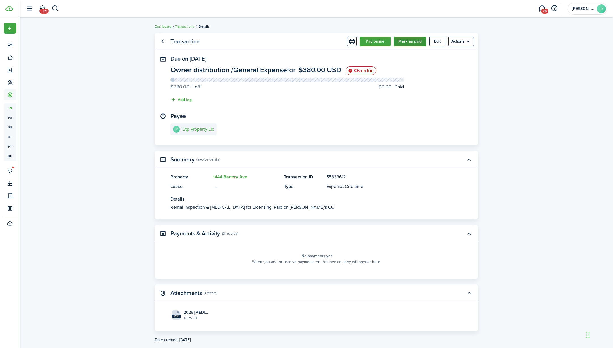
click at [401, 41] on button "Mark as paid" at bounding box center [410, 42] width 33 height 10
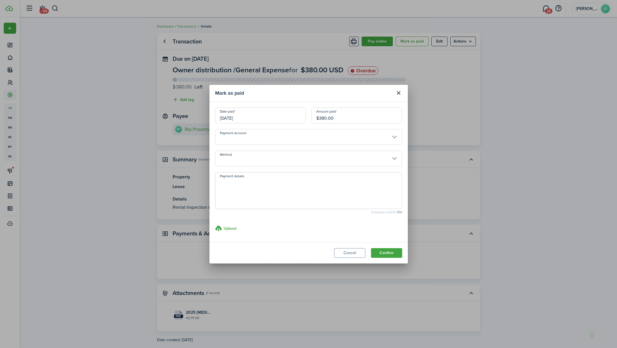
click at [284, 188] on textarea "Payment details" at bounding box center [308, 192] width 187 height 27
type textarea "paid"
click at [284, 188] on textarea "paid" at bounding box center [308, 192] width 187 height 27
type textarea "Paid Net of Owner's Rent Distribution. No Sept Rent Distribution, because of Ne…"
click at [382, 251] on button "Confirm" at bounding box center [386, 253] width 31 height 10
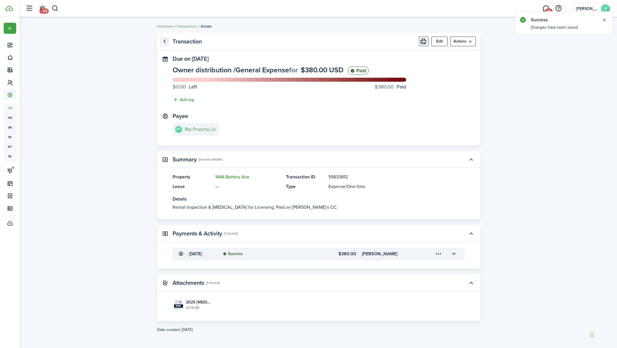
click at [166, 40] on link "Go back" at bounding box center [165, 42] width 10 height 10
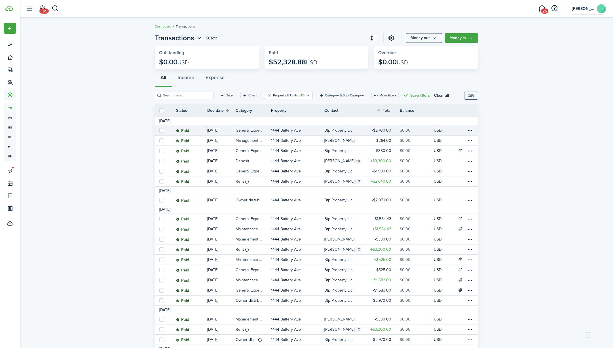
click at [291, 131] on p "1444 Battery Ave" at bounding box center [286, 130] width 30 height 6
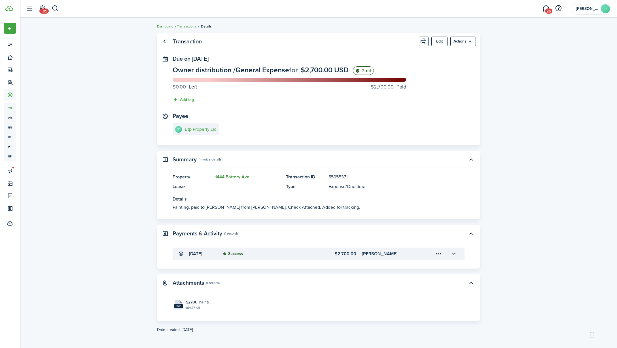
click at [238, 175] on link "1444 Battery Ave" at bounding box center [232, 177] width 34 height 7
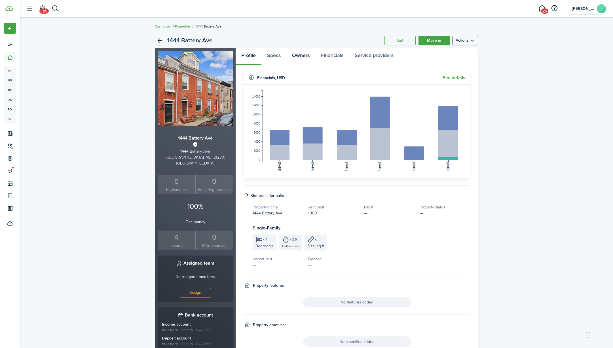
click at [299, 59] on link "Owners" at bounding box center [300, 56] width 29 height 17
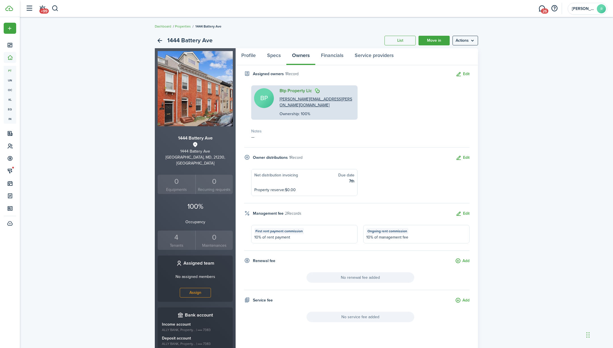
click at [299, 93] on link "Btp Property Llc" at bounding box center [296, 90] width 32 height 5
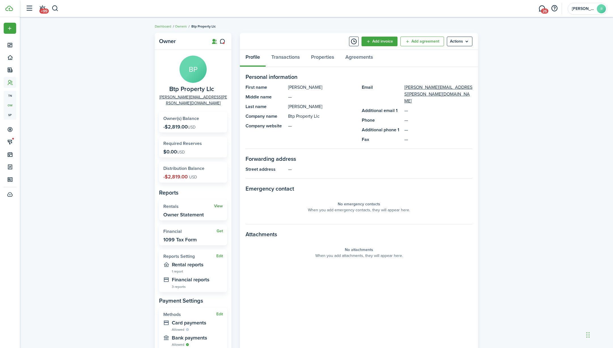
click at [216, 204] on link "View" at bounding box center [218, 206] width 9 height 5
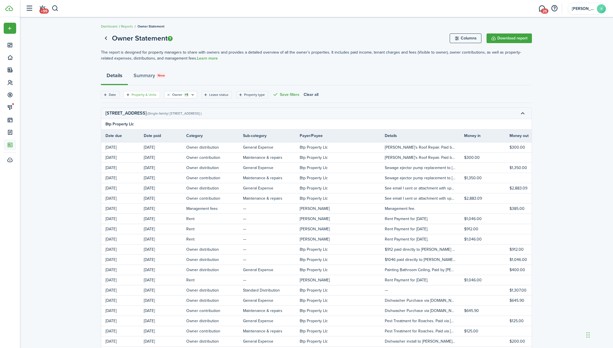
click at [152, 96] on filter-tag-label "Property & Units" at bounding box center [144, 94] width 25 height 5
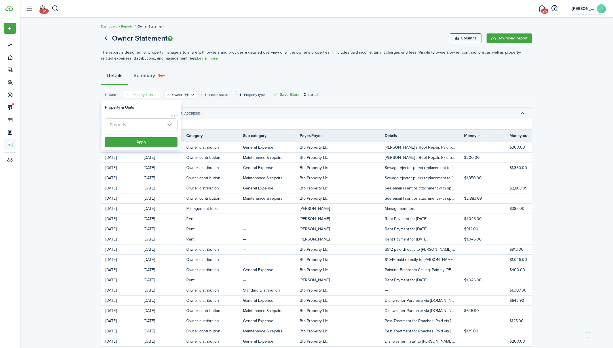
click at [154, 125] on span "Property" at bounding box center [141, 125] width 72 height 12
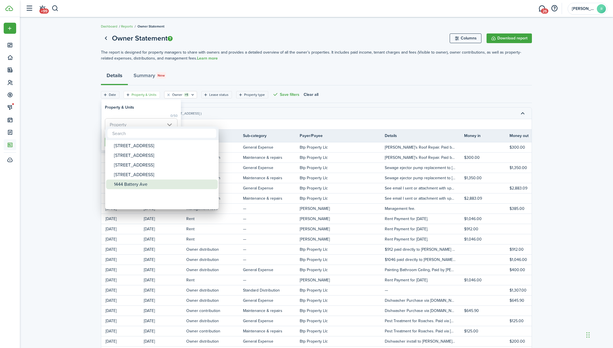
click at [144, 180] on div "1444 Battery Ave" at bounding box center [164, 184] width 100 height 10
type input "1444 Battery Ave"
click at [163, 107] on div at bounding box center [307, 174] width 704 height 439
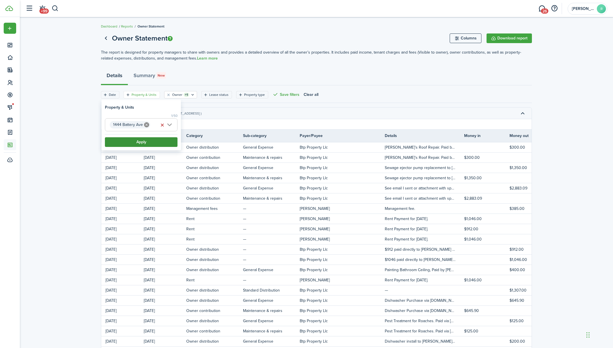
click at [155, 142] on button "Apply" at bounding box center [141, 142] width 73 height 10
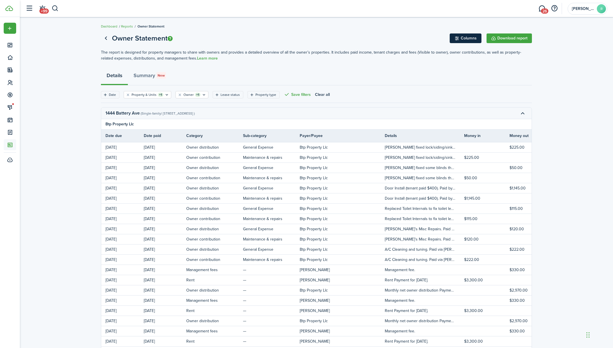
click at [470, 39] on button "Columns" at bounding box center [466, 38] width 32 height 10
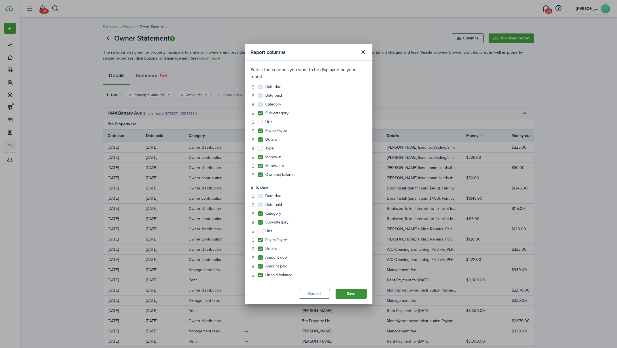
click at [345, 293] on button "Save" at bounding box center [351, 294] width 31 height 10
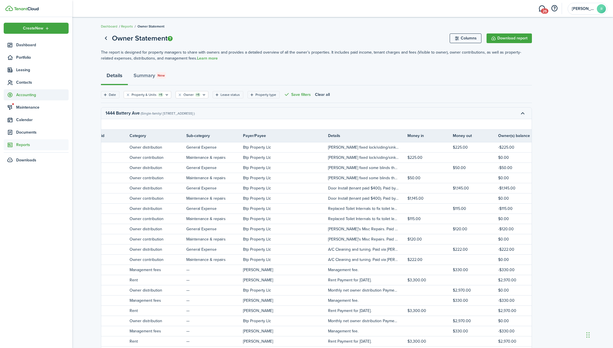
click at [26, 95] on span "Accounting" at bounding box center [42, 95] width 52 height 6
click at [39, 109] on span "Transactions" at bounding box center [42, 108] width 52 height 6
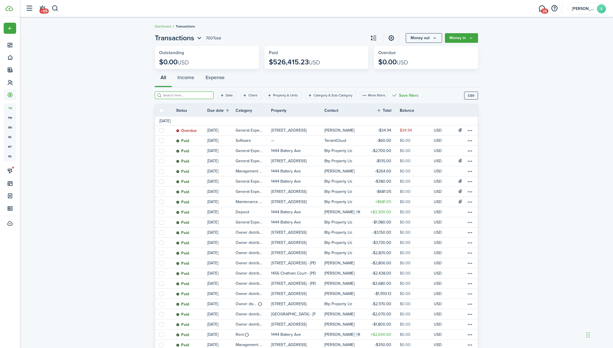
click at [195, 96] on input "search" at bounding box center [187, 95] width 50 height 5
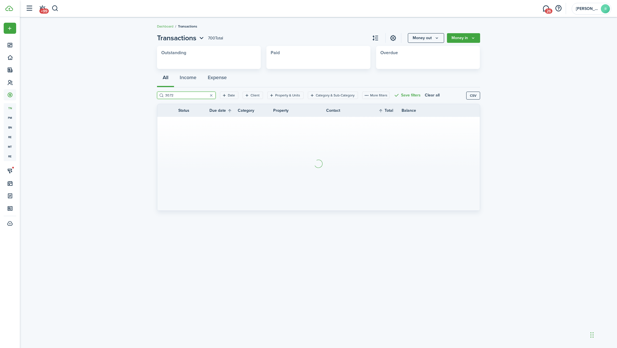
type input "30.72"
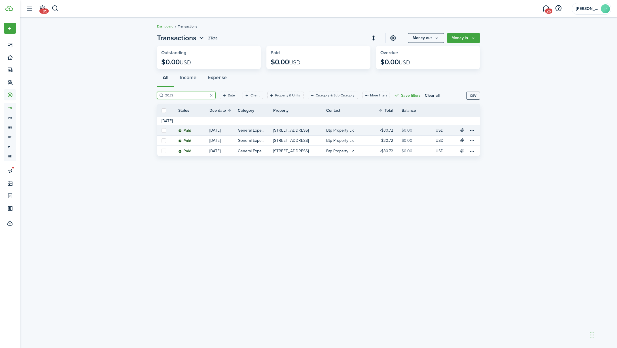
click at [271, 130] on link "General Expense" at bounding box center [255, 130] width 35 height 10
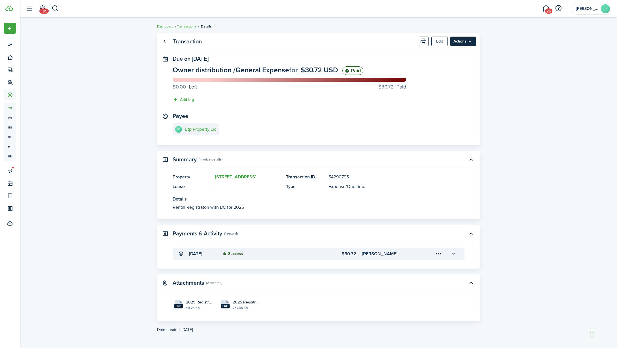
click at [469, 41] on menu-btn "Actions" at bounding box center [463, 42] width 26 height 10
click at [457, 66] on link "Clone" at bounding box center [451, 64] width 50 height 10
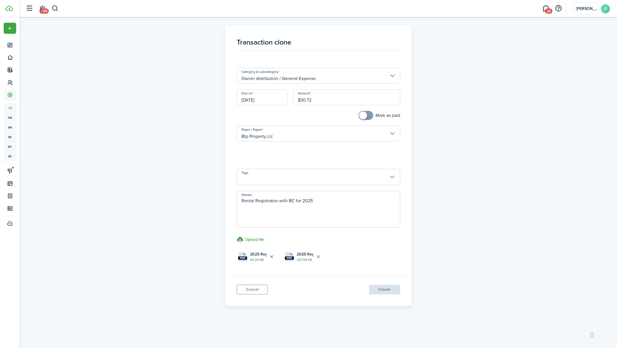
click at [270, 102] on input "[DATE]" at bounding box center [262, 97] width 51 height 16
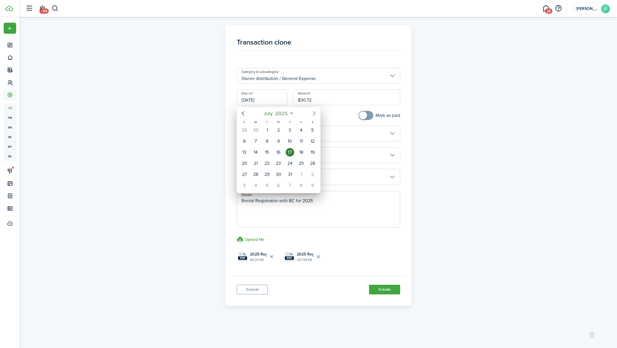
click at [314, 113] on icon "Next page" at bounding box center [314, 113] width 3 height 5
click at [245, 113] on icon "Previous page" at bounding box center [243, 113] width 7 height 7
click at [280, 160] on div "24" at bounding box center [278, 163] width 9 height 9
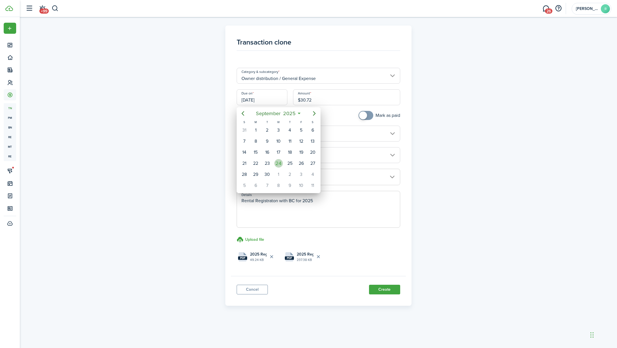
type input "[DATE]"
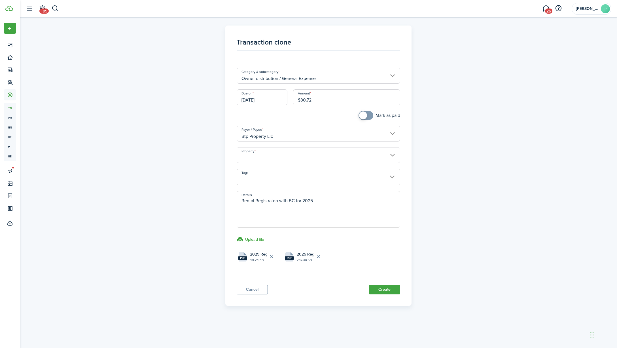
click at [290, 163] on input "Property" at bounding box center [319, 155] width 164 height 16
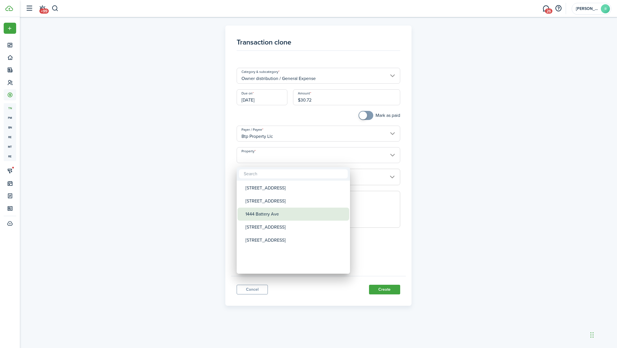
click at [273, 211] on div "1444 Battery Ave" at bounding box center [296, 214] width 100 height 13
type input "1444 Battery Ave"
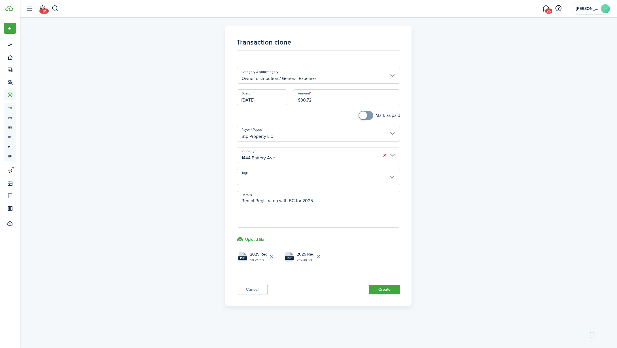
click at [332, 209] on textarea "Rental Registraton with BC for 2025" at bounding box center [318, 210] width 163 height 27
type textarea "Rental Registraton with BC for 2025. On [PERSON_NAME]'s CC."
click at [320, 258] on button "Delete file" at bounding box center [319, 257] width 10 height 10
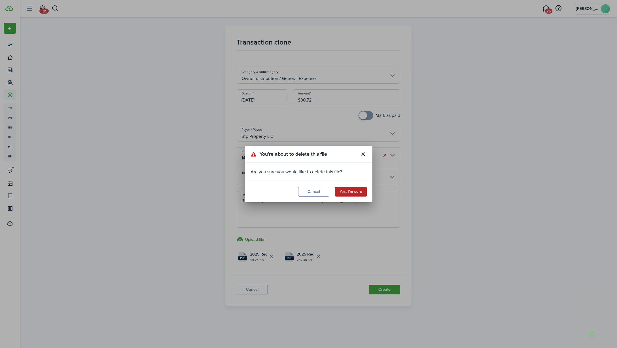
click at [352, 191] on button "Yes, I’m sure" at bounding box center [351, 192] width 32 height 10
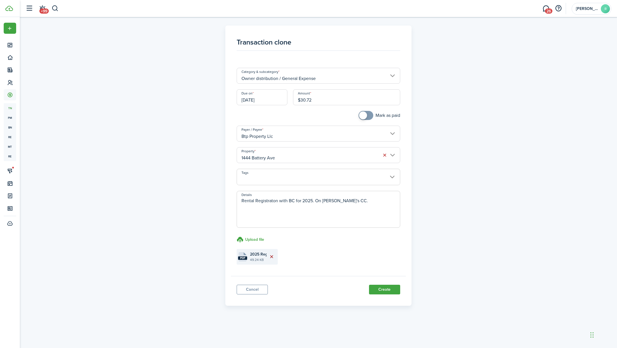
click at [272, 260] on button "Delete file" at bounding box center [272, 257] width 10 height 10
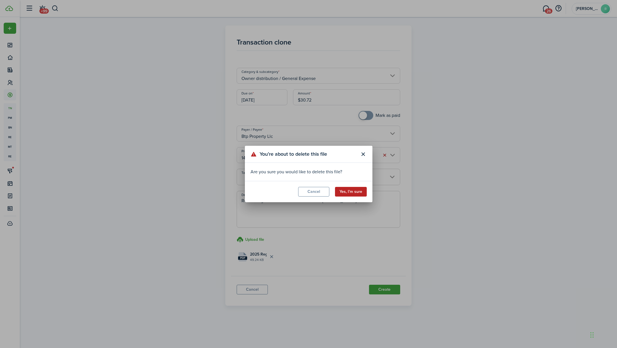
click at [347, 189] on button "Yes, I’m sure" at bounding box center [351, 192] width 32 height 10
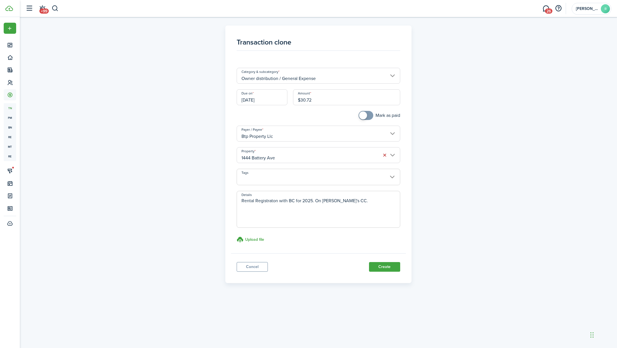
checkbox input "true"
click at [369, 119] on span at bounding box center [366, 115] width 6 height 9
type textarea "[PERSON_NAME] with BC for 2025. On [PERSON_NAME]'s CC."
click at [262, 242] on h3 "Upload file" at bounding box center [254, 239] width 19 height 6
click at [237, 236] on input "Upload file store documents and templates Choose file" at bounding box center [237, 236] width 0 height 0
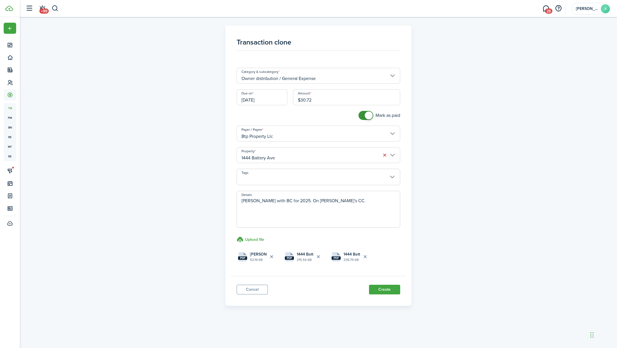
click at [357, 206] on textarea "[PERSON_NAME] with BC for 2025. On [PERSON_NAME]'s CC." at bounding box center [318, 210] width 163 height 27
click at [384, 292] on button "Create" at bounding box center [384, 290] width 31 height 10
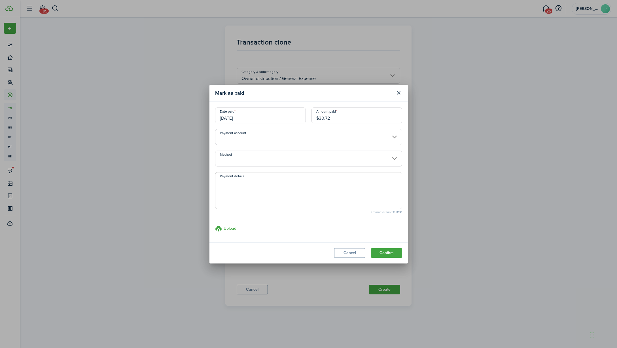
click at [343, 201] on textarea "Payment details" at bounding box center [308, 192] width 187 height 27
paste textarea "[PERSON_NAME] with BC for 2025. On [PERSON_NAME]'s CC."
type textarea "[PERSON_NAME] with BC for 2025. On [PERSON_NAME]'s CC."
click at [381, 254] on button "Confirm" at bounding box center [386, 253] width 31 height 10
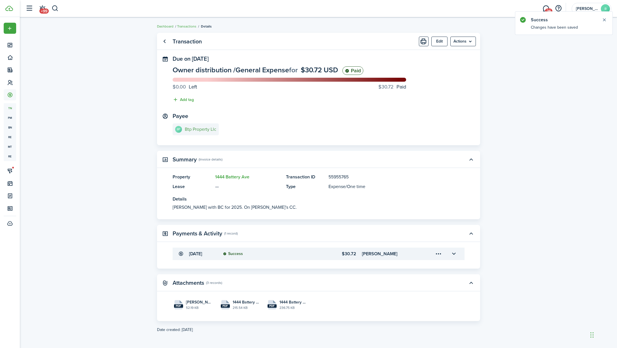
click at [210, 131] on e-details-info-title "Btp Property Llc" at bounding box center [200, 129] width 31 height 5
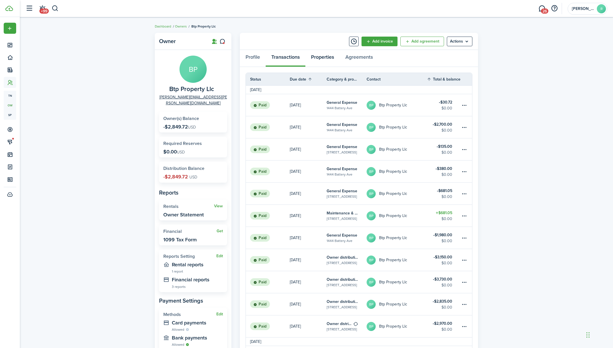
click at [323, 56] on link "Properties" at bounding box center [322, 58] width 34 height 17
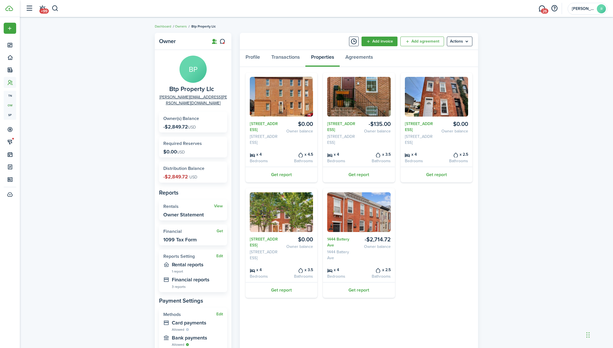
click at [346, 213] on img at bounding box center [358, 212] width 63 height 40
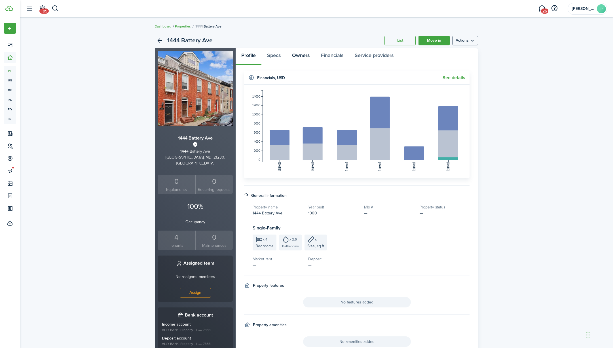
click at [306, 57] on link "Owners" at bounding box center [300, 56] width 29 height 17
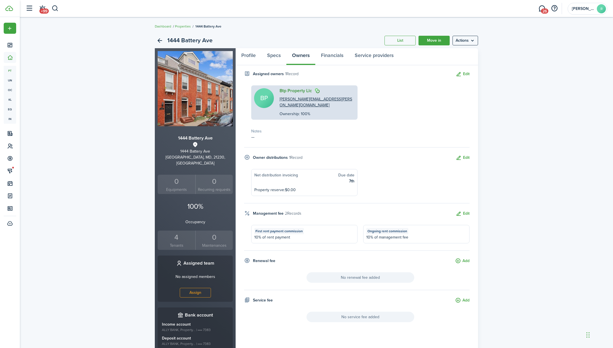
click at [298, 93] on link "Btp Property Llc" at bounding box center [296, 90] width 32 height 5
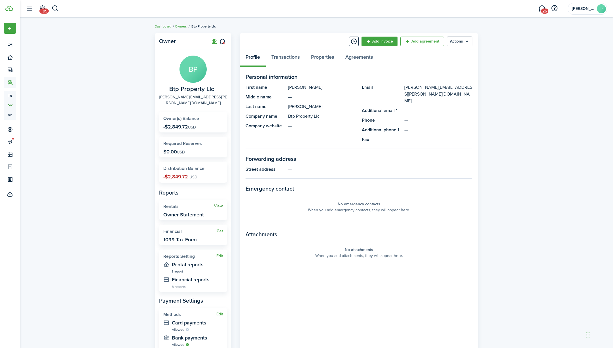
click at [218, 204] on link "View" at bounding box center [218, 206] width 9 height 5
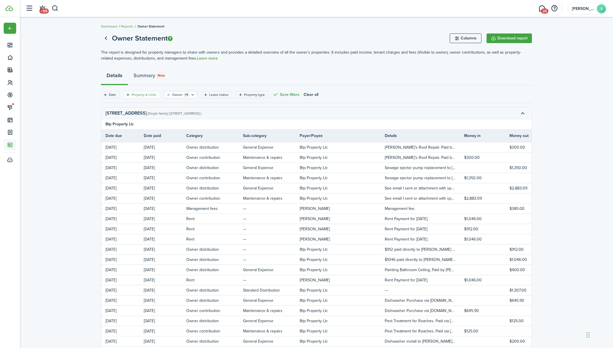
click at [156, 96] on div "Property & Units" at bounding box center [145, 94] width 26 height 5
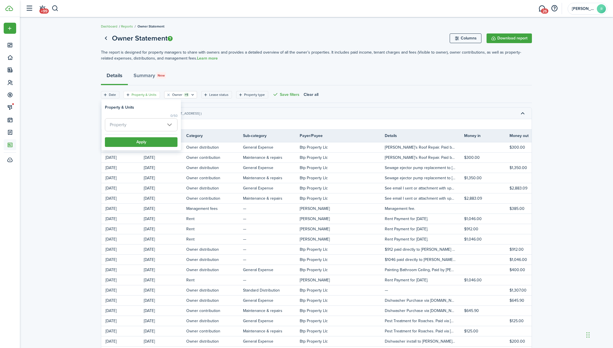
click at [149, 125] on span "Property" at bounding box center [141, 125] width 72 height 12
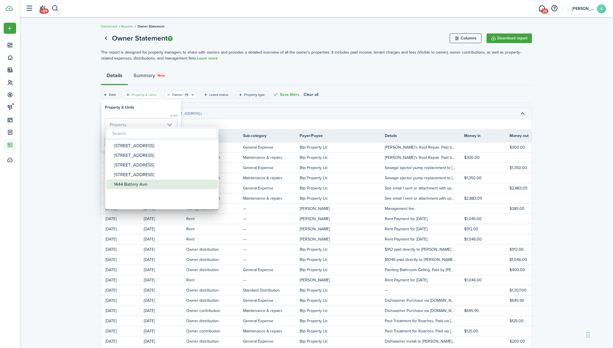
click at [145, 181] on div "1444 Battery Ave" at bounding box center [164, 184] width 100 height 10
type input "1444 Battery Ave"
click at [152, 114] on div at bounding box center [307, 174] width 704 height 439
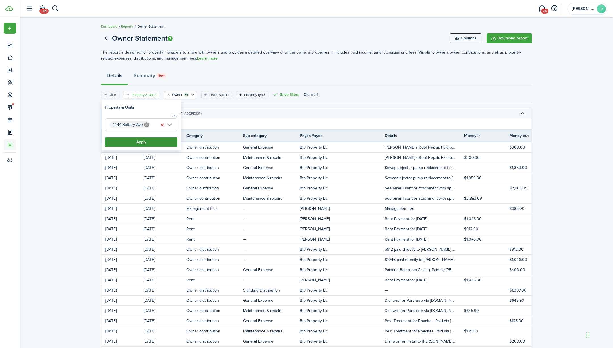
click at [148, 142] on button "Apply" at bounding box center [141, 142] width 73 height 10
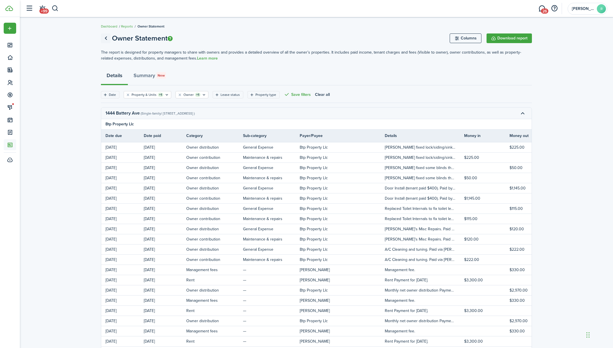
click at [104, 38] on link "Go back" at bounding box center [106, 38] width 10 height 10
